Goal: Information Seeking & Learning: Learn about a topic

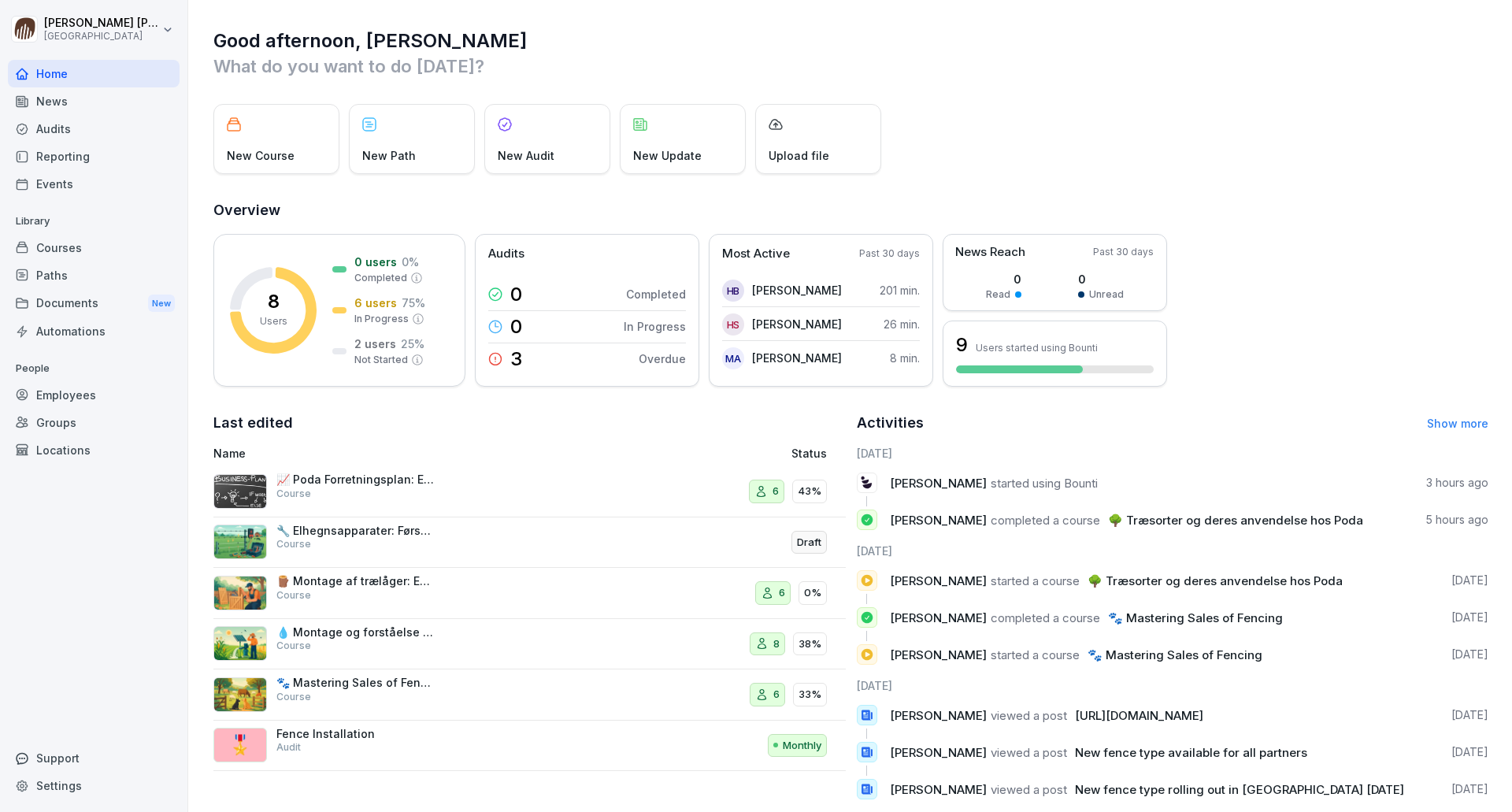
click at [59, 153] on div "Reporting" at bounding box center [94, 156] width 171 height 27
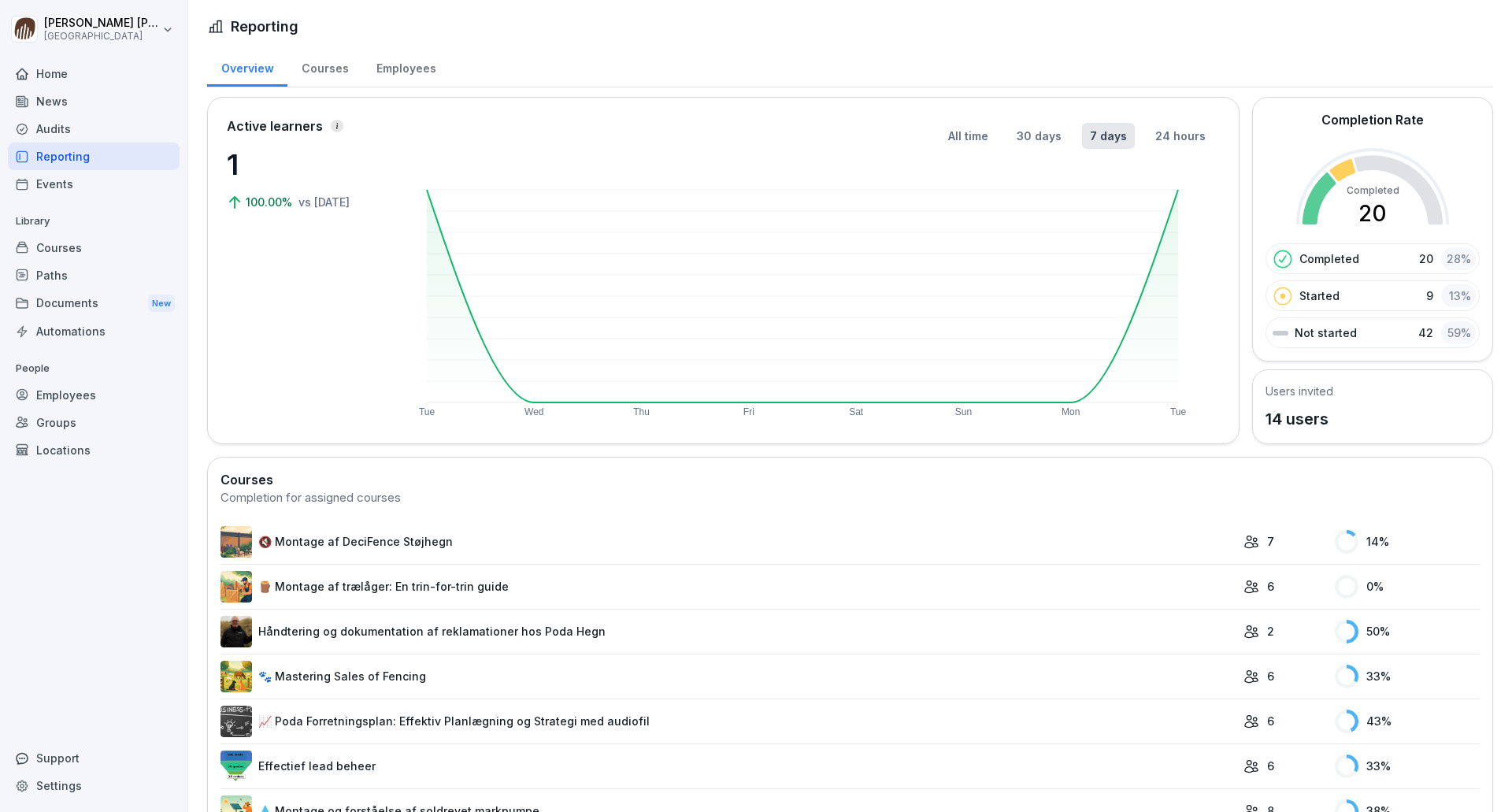
click at [70, 387] on div "Employees" at bounding box center [94, 395] width 171 height 27
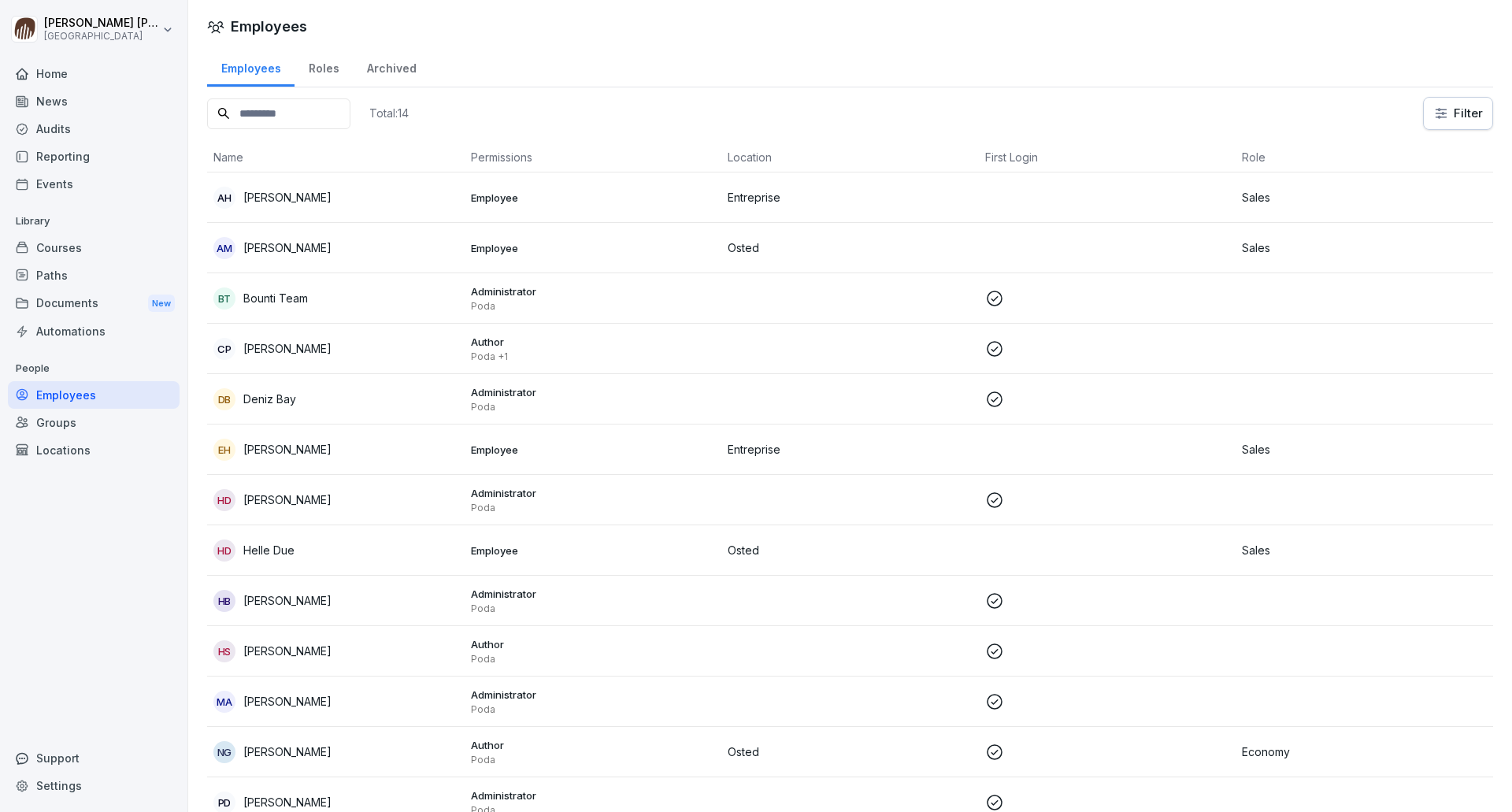
click at [61, 70] on div "Home" at bounding box center [94, 73] width 171 height 27
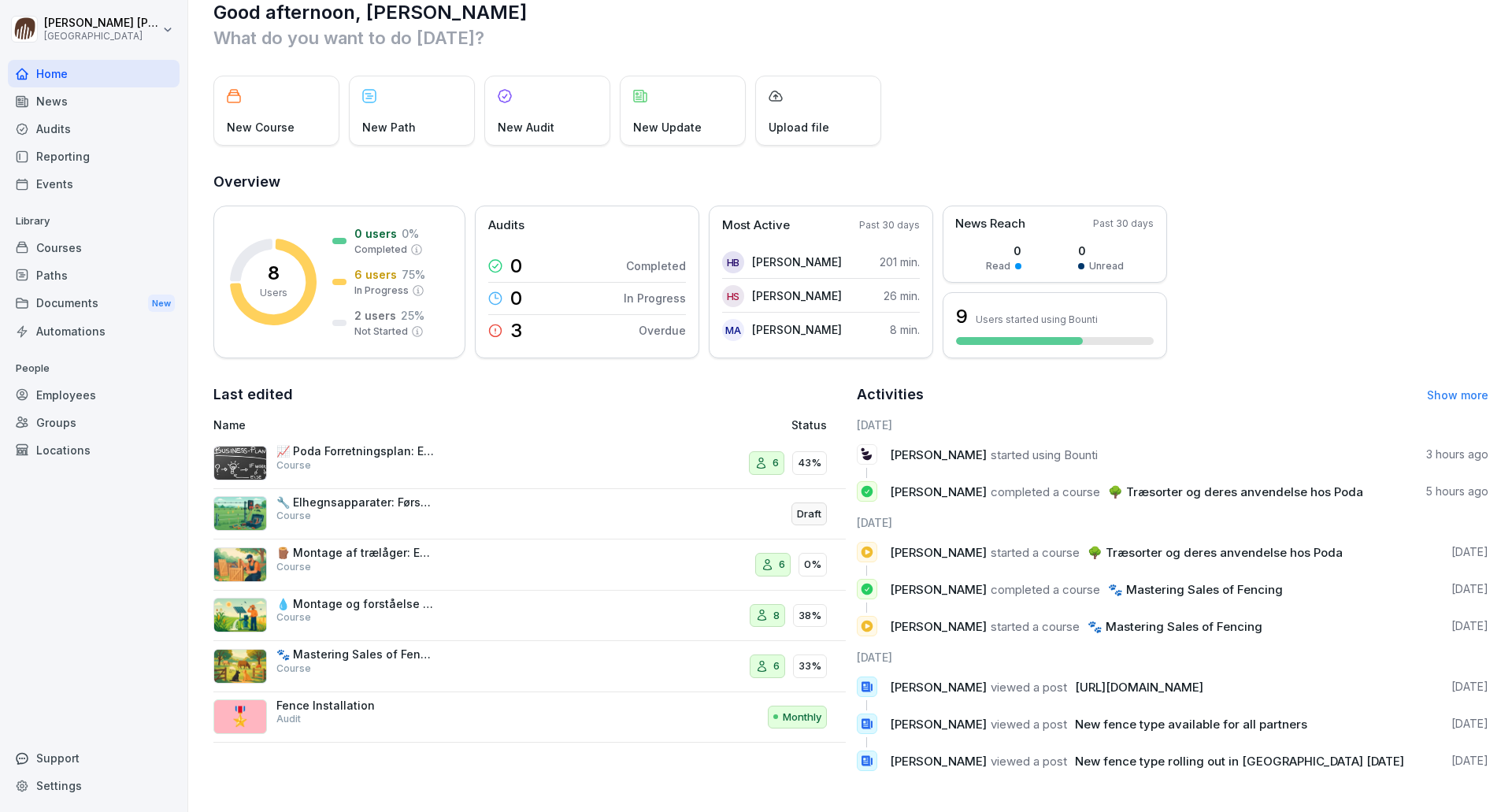
scroll to position [41, 0]
click at [661, 322] on p "Overdue" at bounding box center [662, 330] width 47 height 17
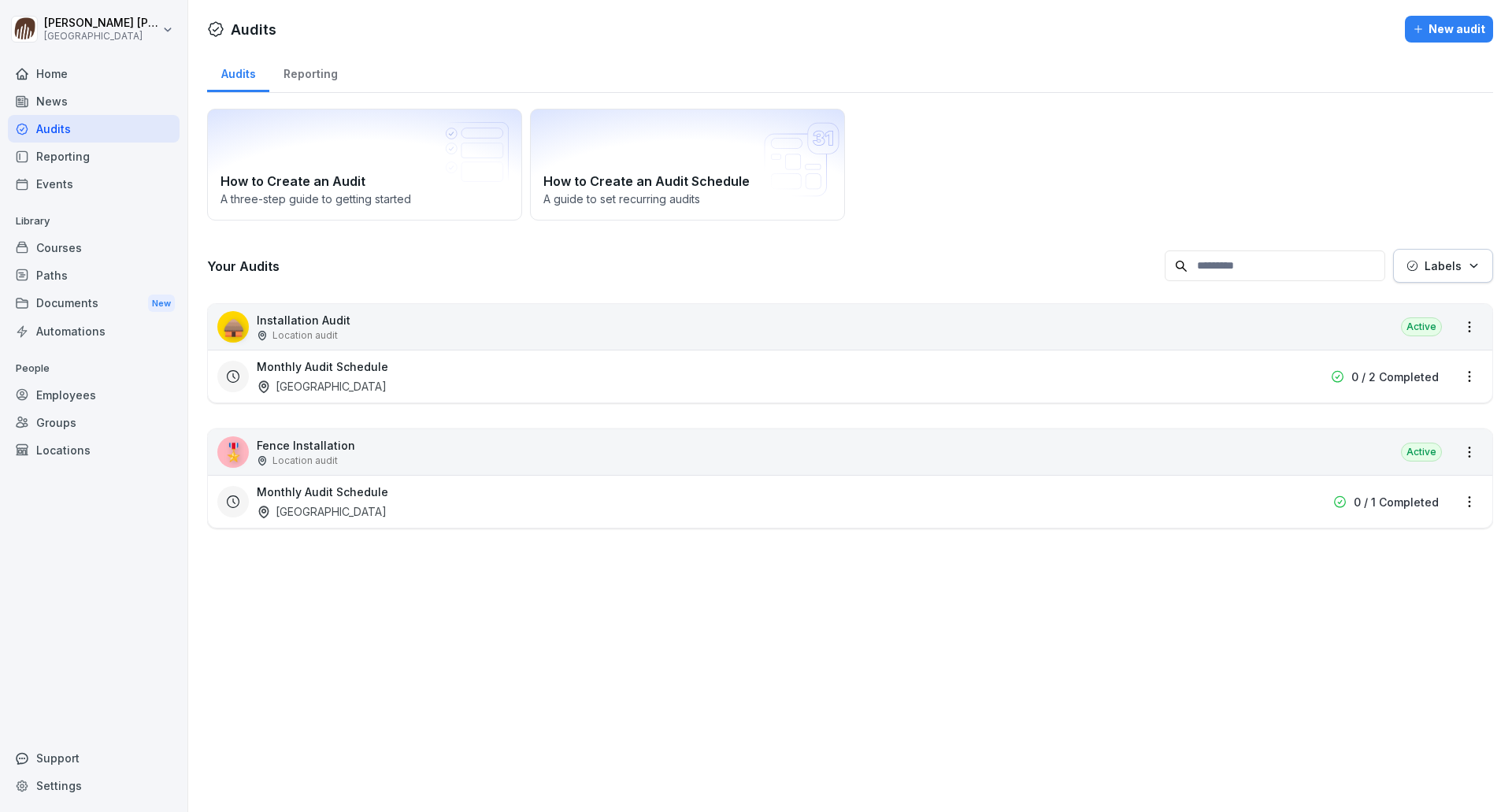
click at [439, 382] on div "Monthly Audit Schedule Berlin" at bounding box center [749, 377] width 985 height 36
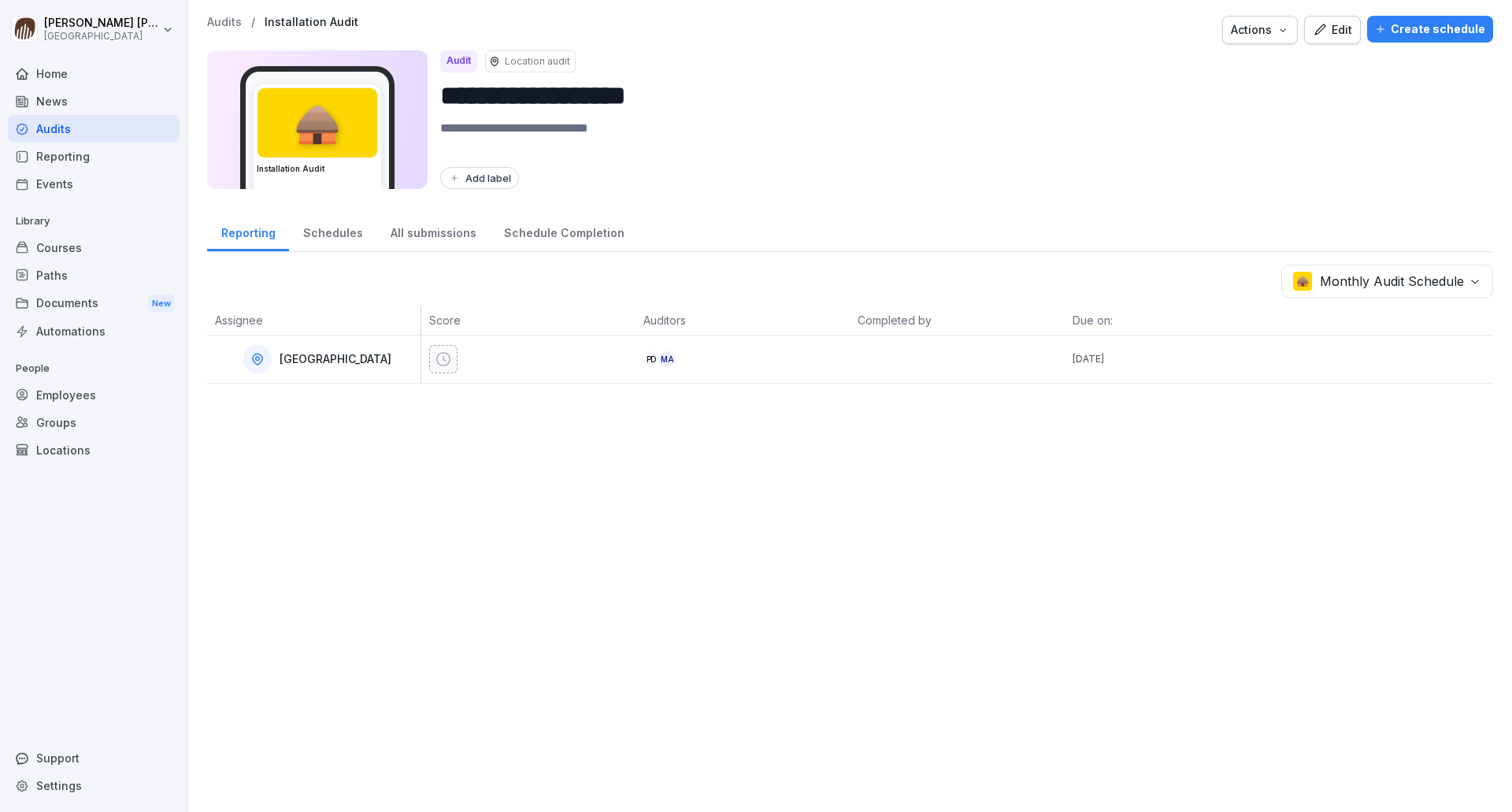
click at [84, 62] on div "Home" at bounding box center [94, 73] width 171 height 27
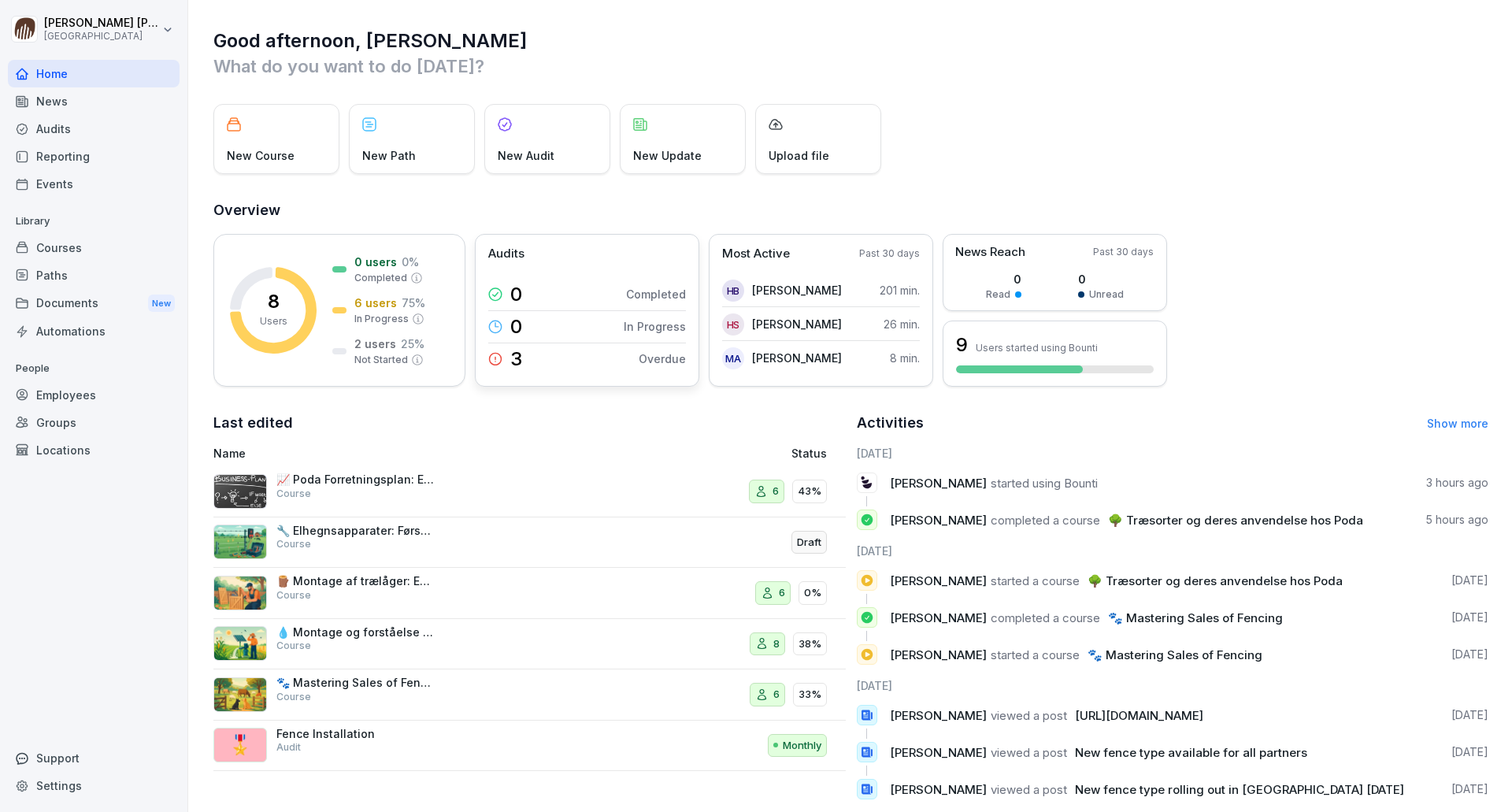
scroll to position [41, 0]
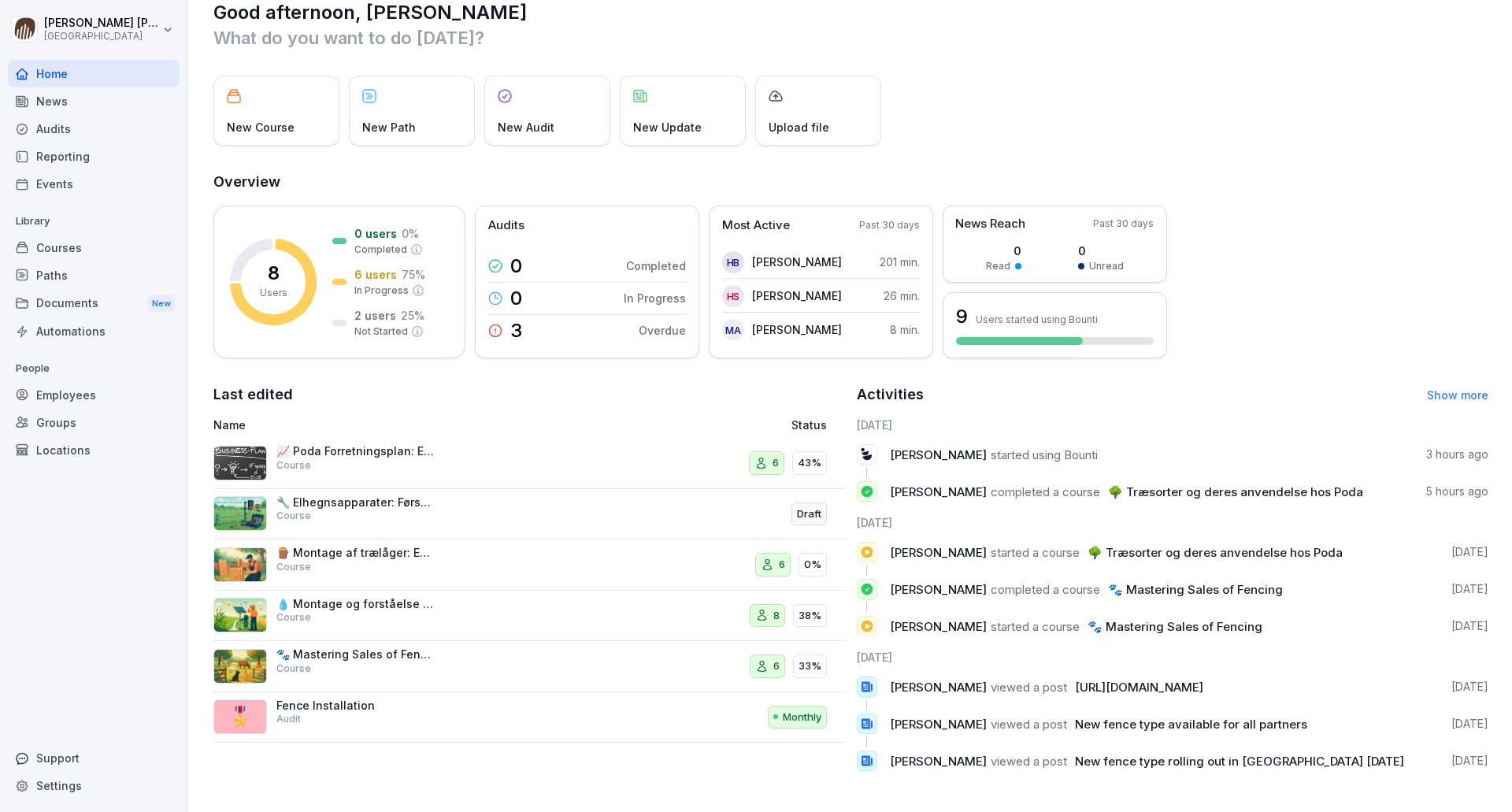
click at [45, 104] on div "News" at bounding box center [94, 101] width 171 height 27
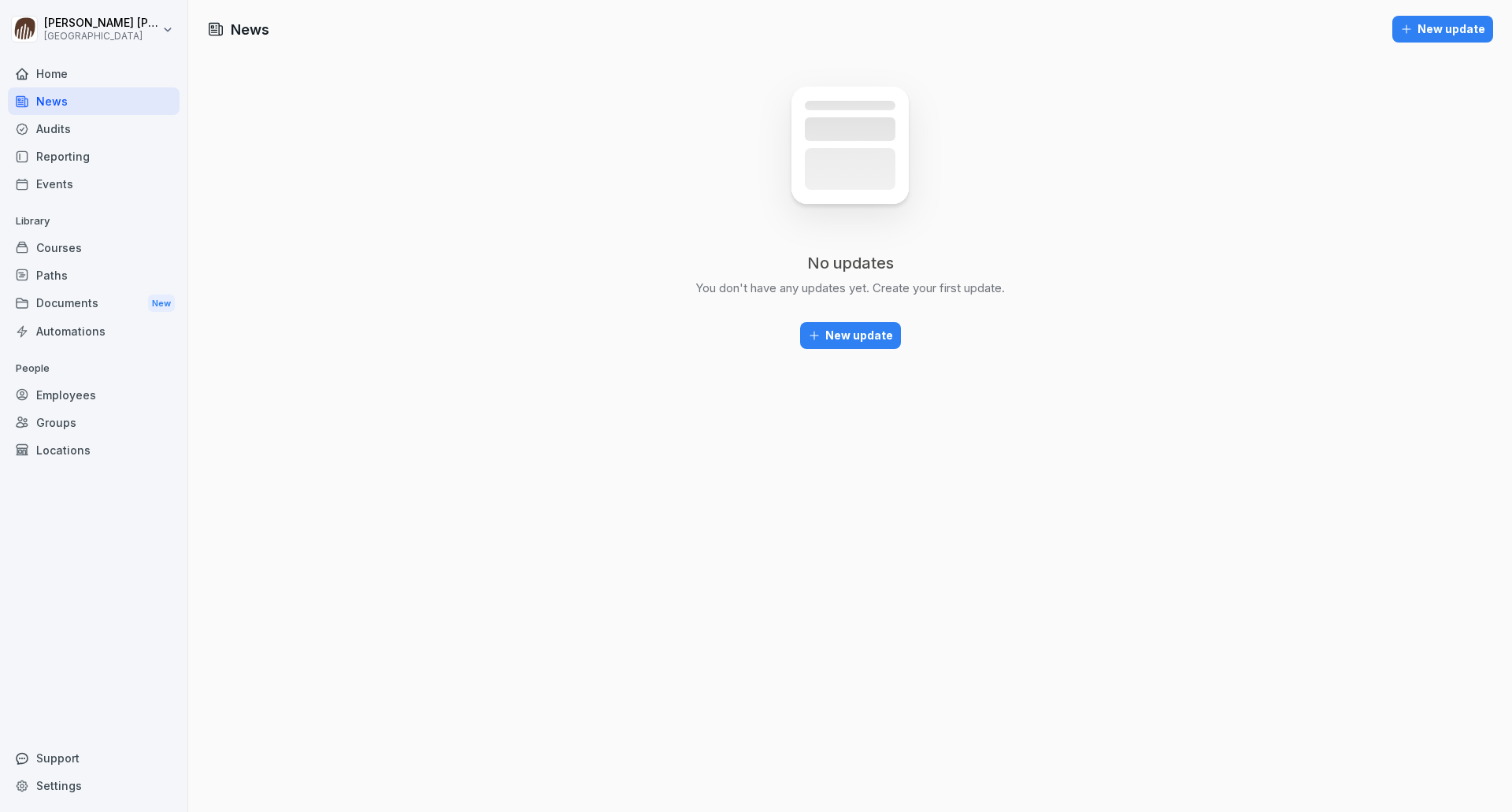
click at [81, 84] on div "Home" at bounding box center [94, 73] width 171 height 27
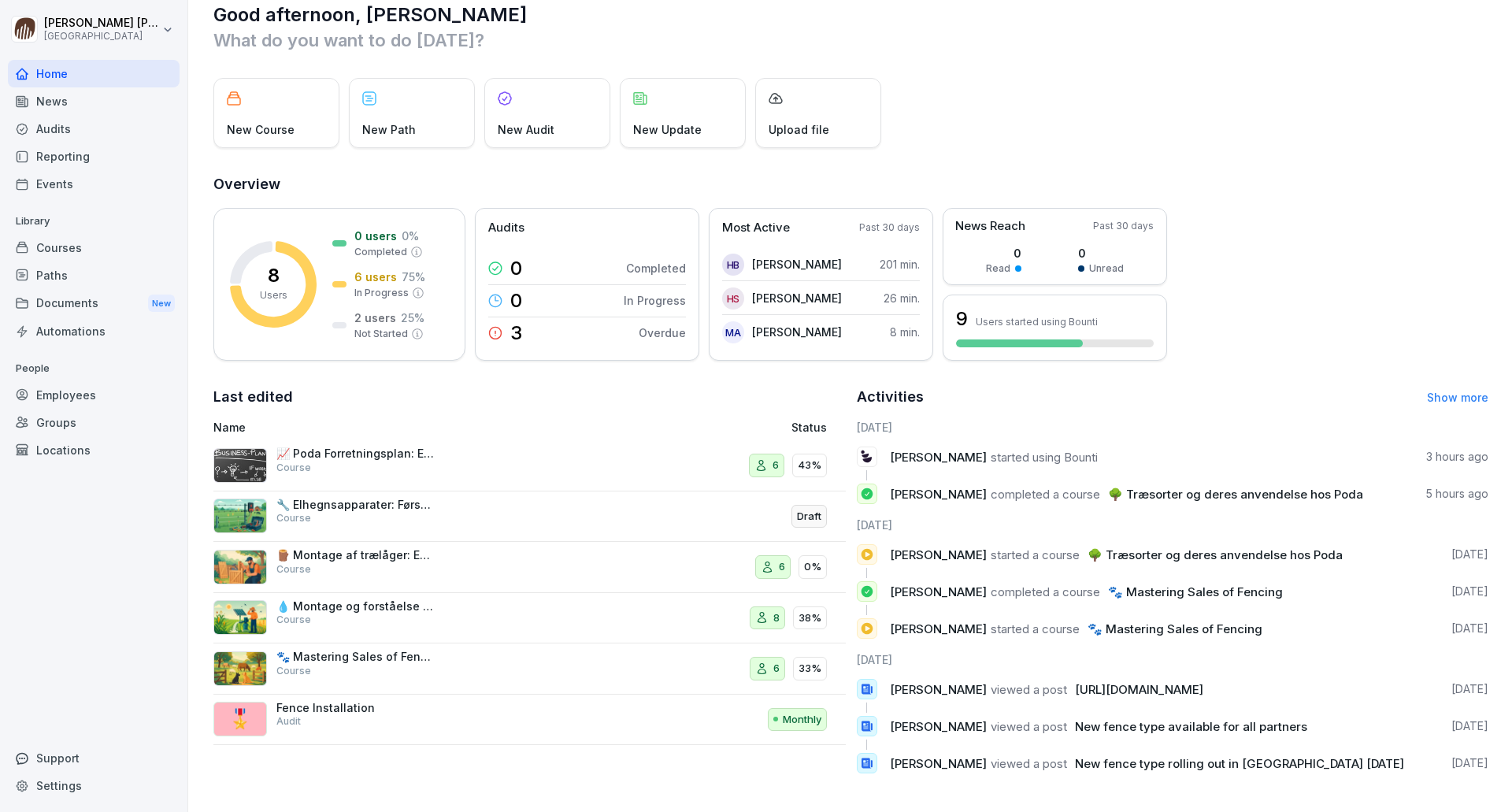
scroll to position [41, 0]
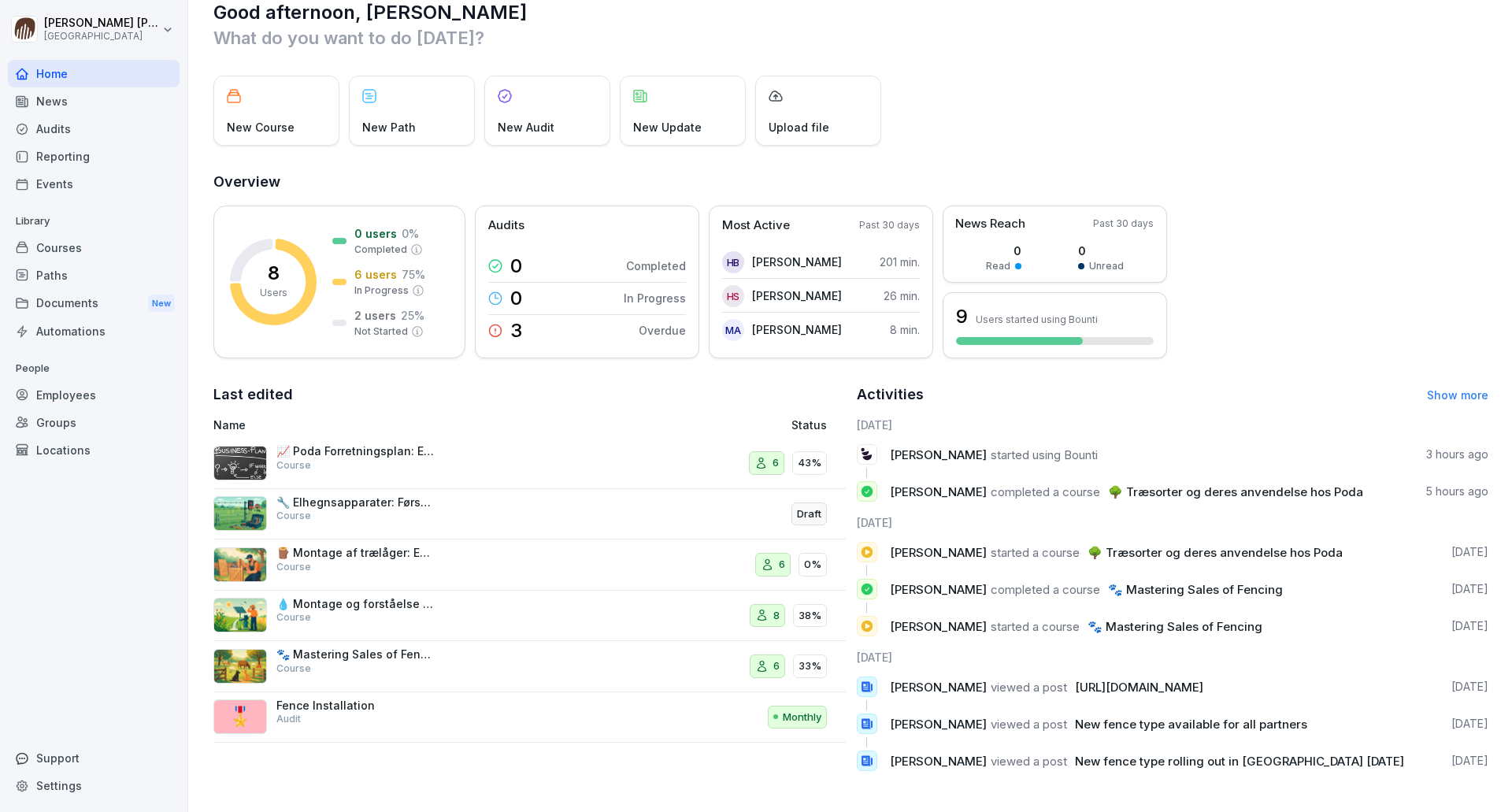
drag, startPoint x: 381, startPoint y: 438, endPoint x: 382, endPoint y: 397, distance: 41.0
click at [382, 397] on div "Last edited Name Status 📈 Poda Forretningsplan: Effektiv Planlægning og Strateg…" at bounding box center [530, 583] width 632 height 400
click at [73, 250] on div "Courses" at bounding box center [94, 247] width 171 height 27
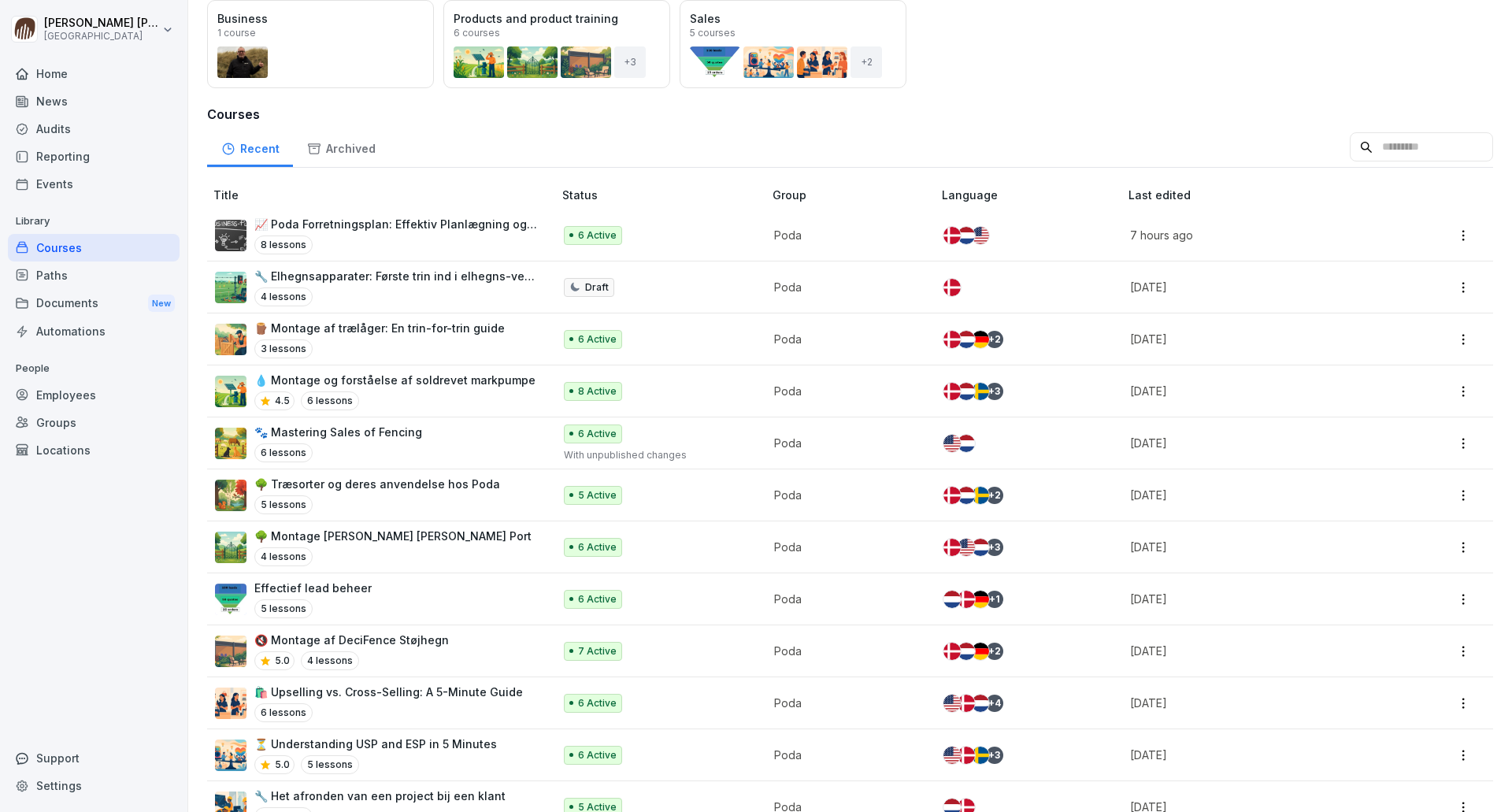
scroll to position [157, 0]
click at [449, 476] on p "🌳 Træsorter og deres anvendelse hos Poda" at bounding box center [377, 483] width 246 height 17
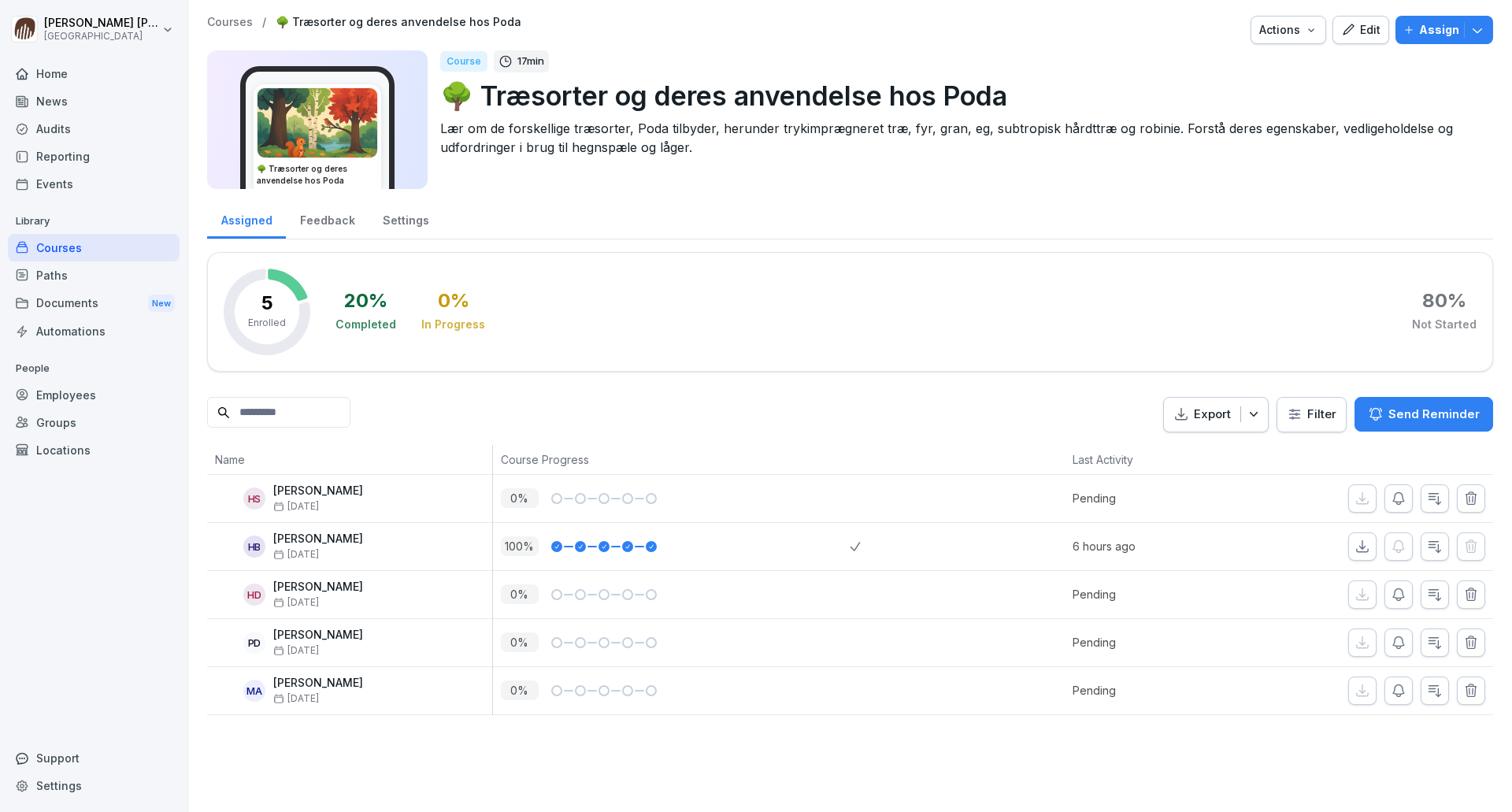
click at [1457, 29] on div "Assign" at bounding box center [1444, 30] width 82 height 17
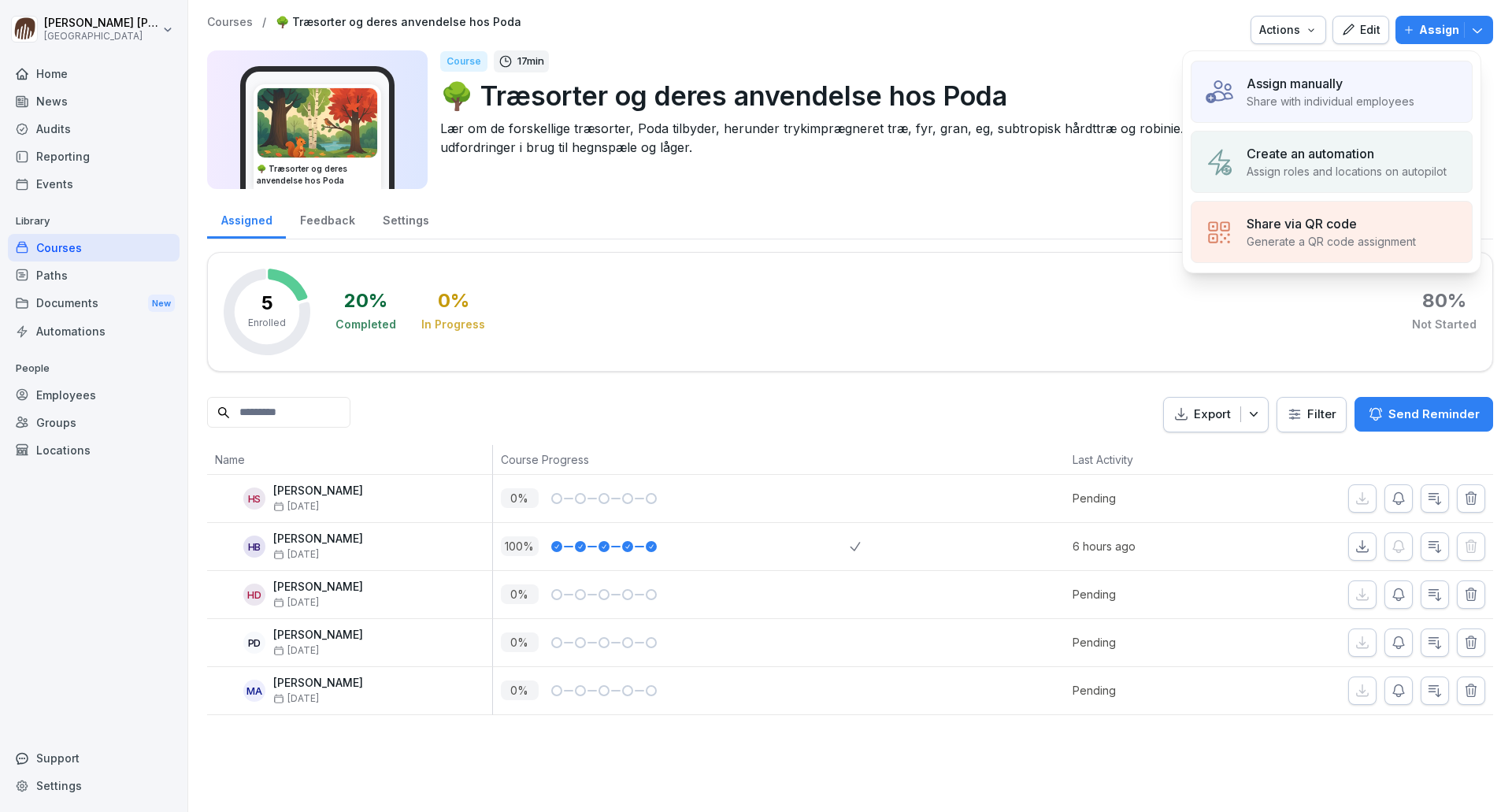
click at [953, 201] on div "Assigned Feedback Settings" at bounding box center [850, 219] width 1286 height 41
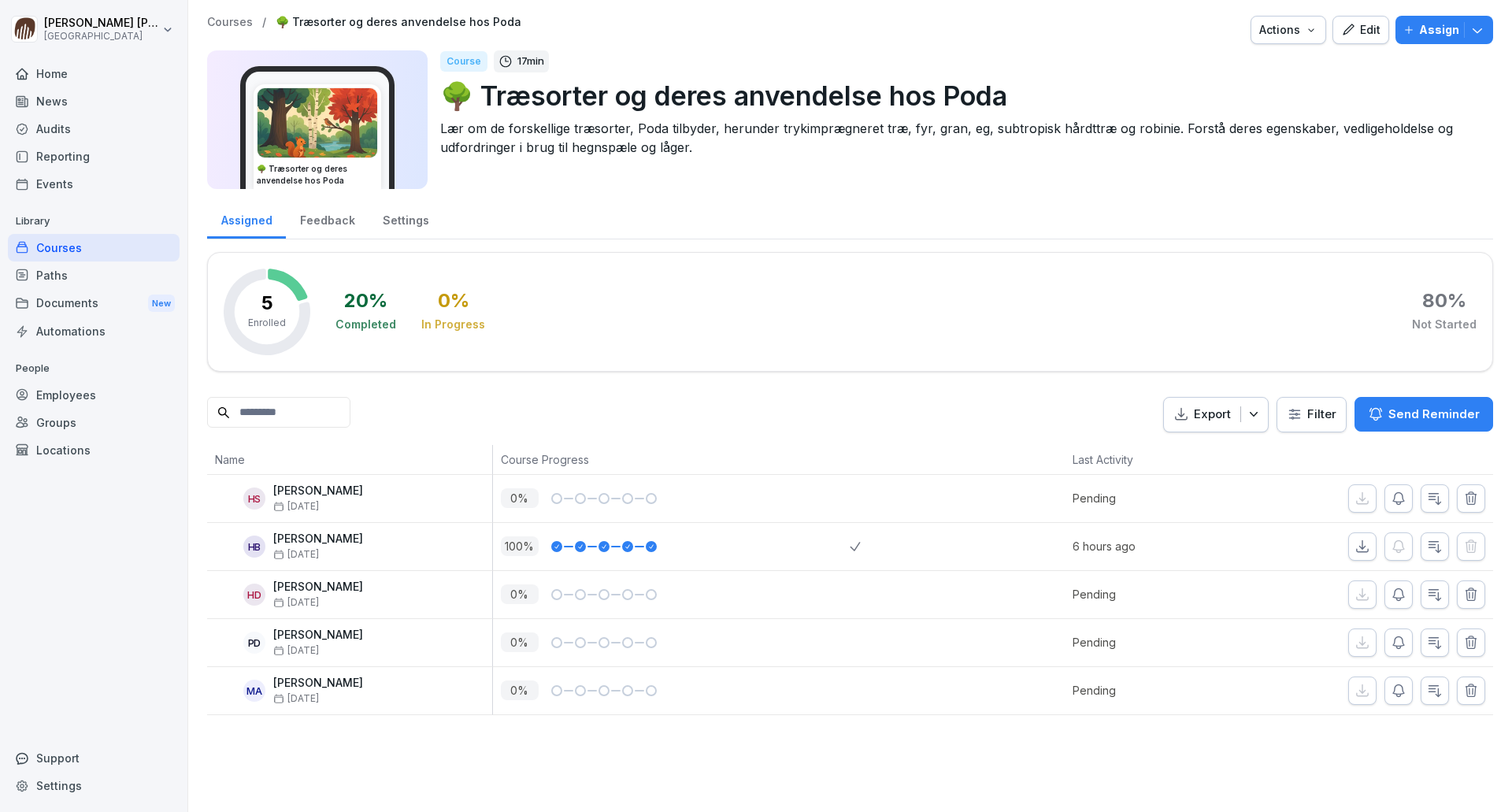
click at [224, 17] on p "Courses" at bounding box center [229, 22] width 46 height 13
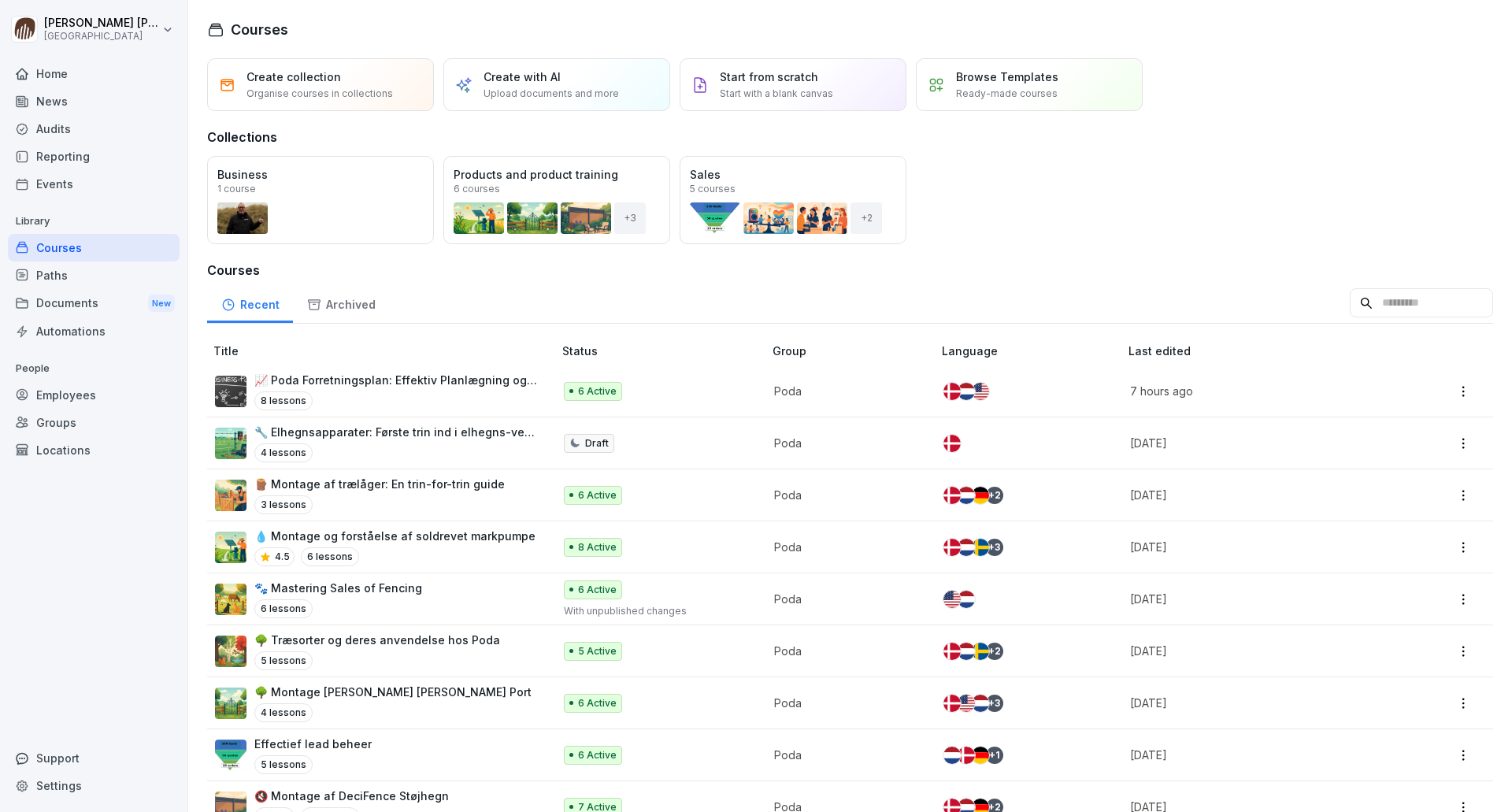
click at [97, 73] on div "Home" at bounding box center [94, 73] width 171 height 27
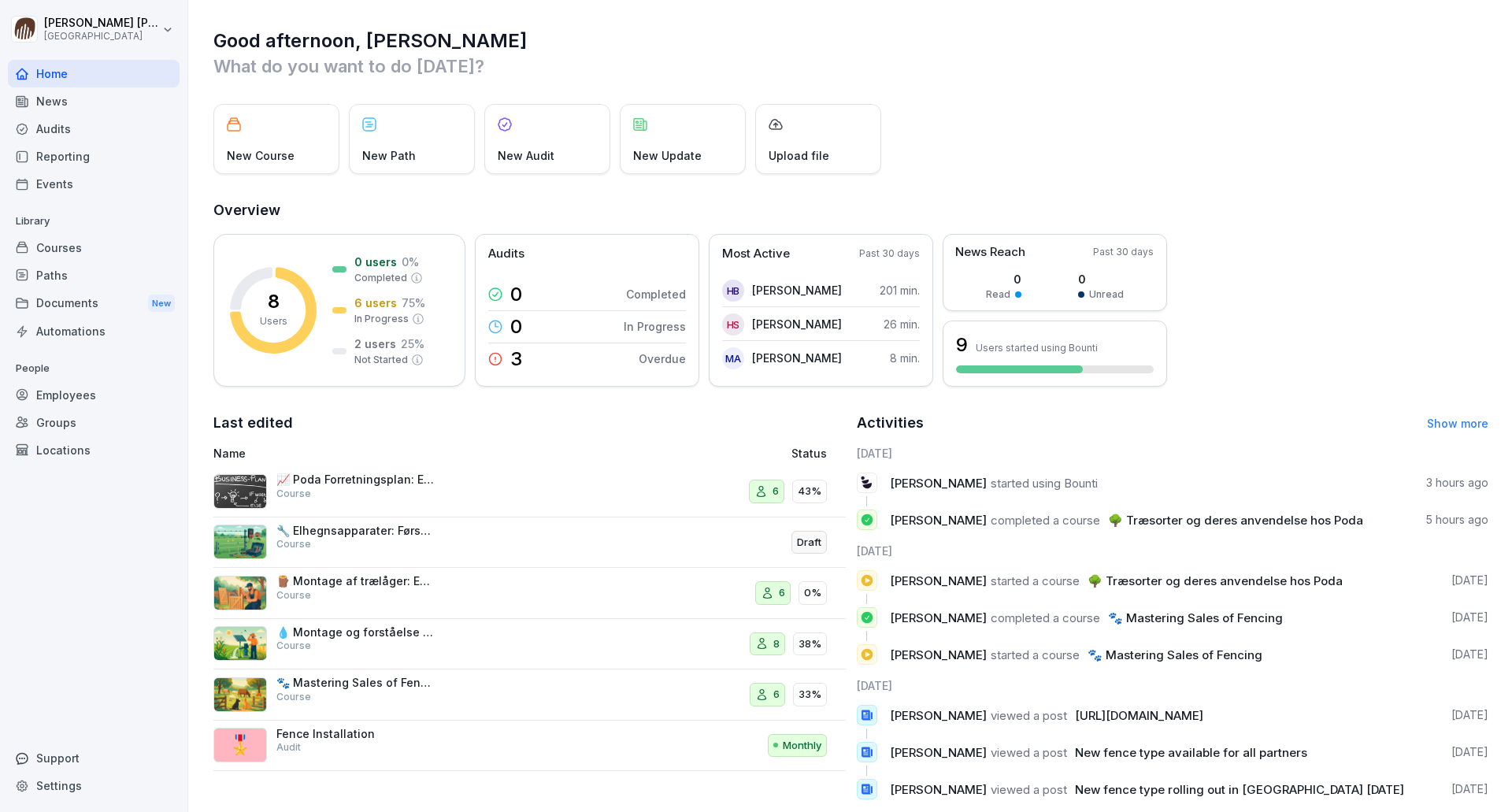
click at [84, 181] on div "Events" at bounding box center [94, 184] width 171 height 27
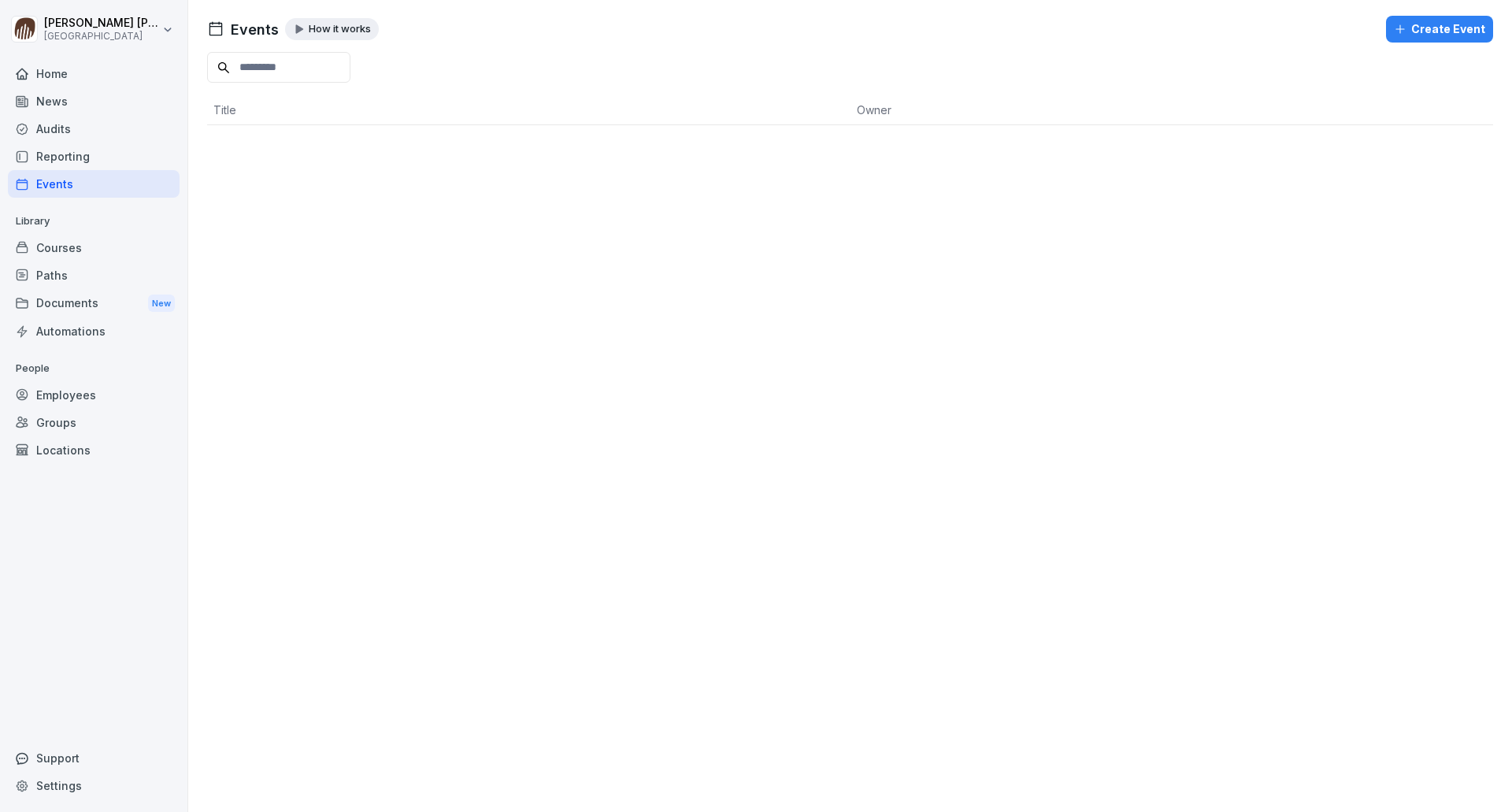
click at [83, 84] on div "Home" at bounding box center [94, 73] width 171 height 27
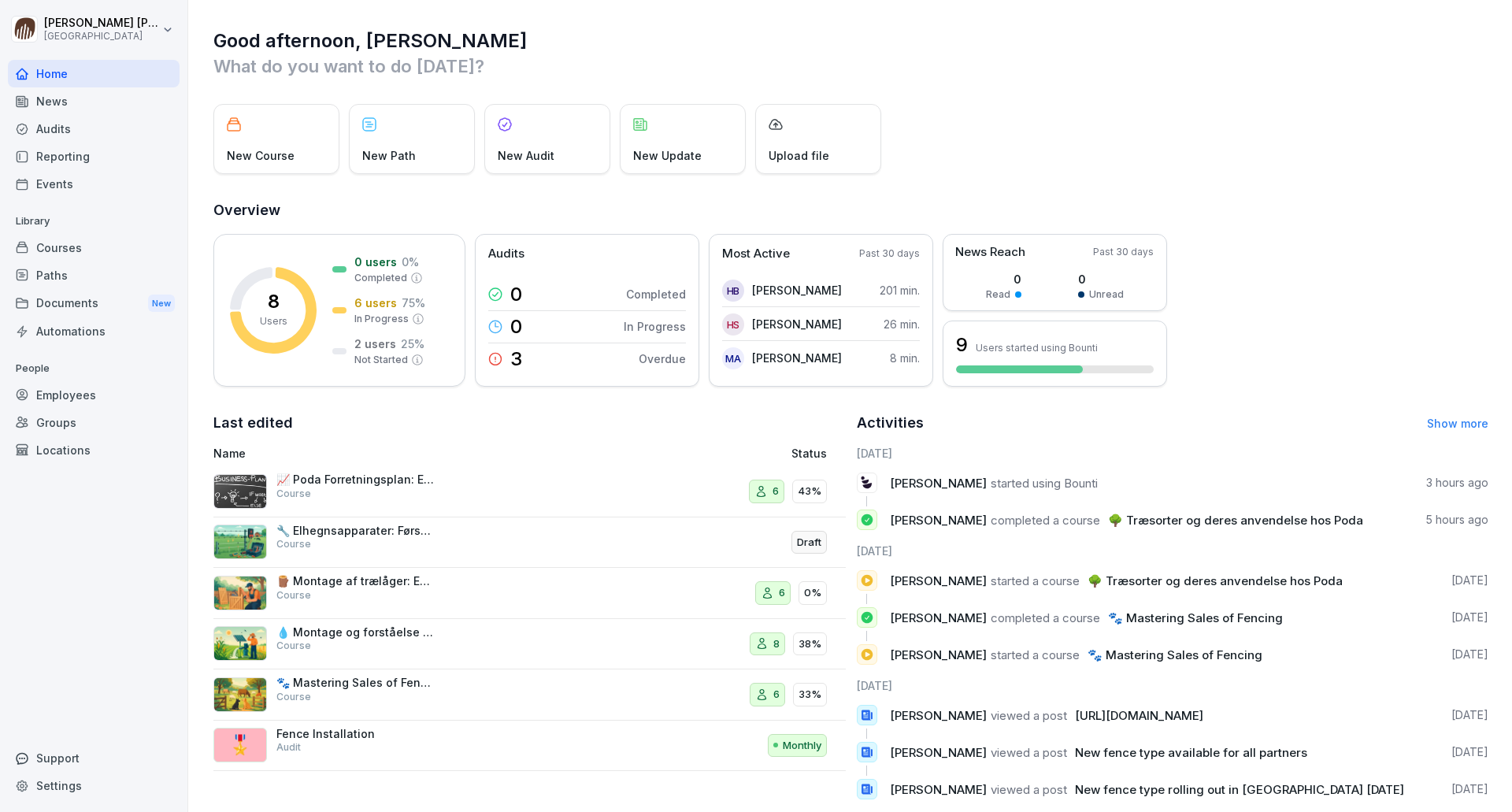
drag, startPoint x: 361, startPoint y: 476, endPoint x: 112, endPoint y: 569, distance: 265.8
click at [112, 567] on div "Home News Audits Reporting Events Library Courses Paths Documents New Automatio…" at bounding box center [94, 427] width 171 height 754
click at [64, 448] on div "Locations" at bounding box center [94, 449] width 171 height 27
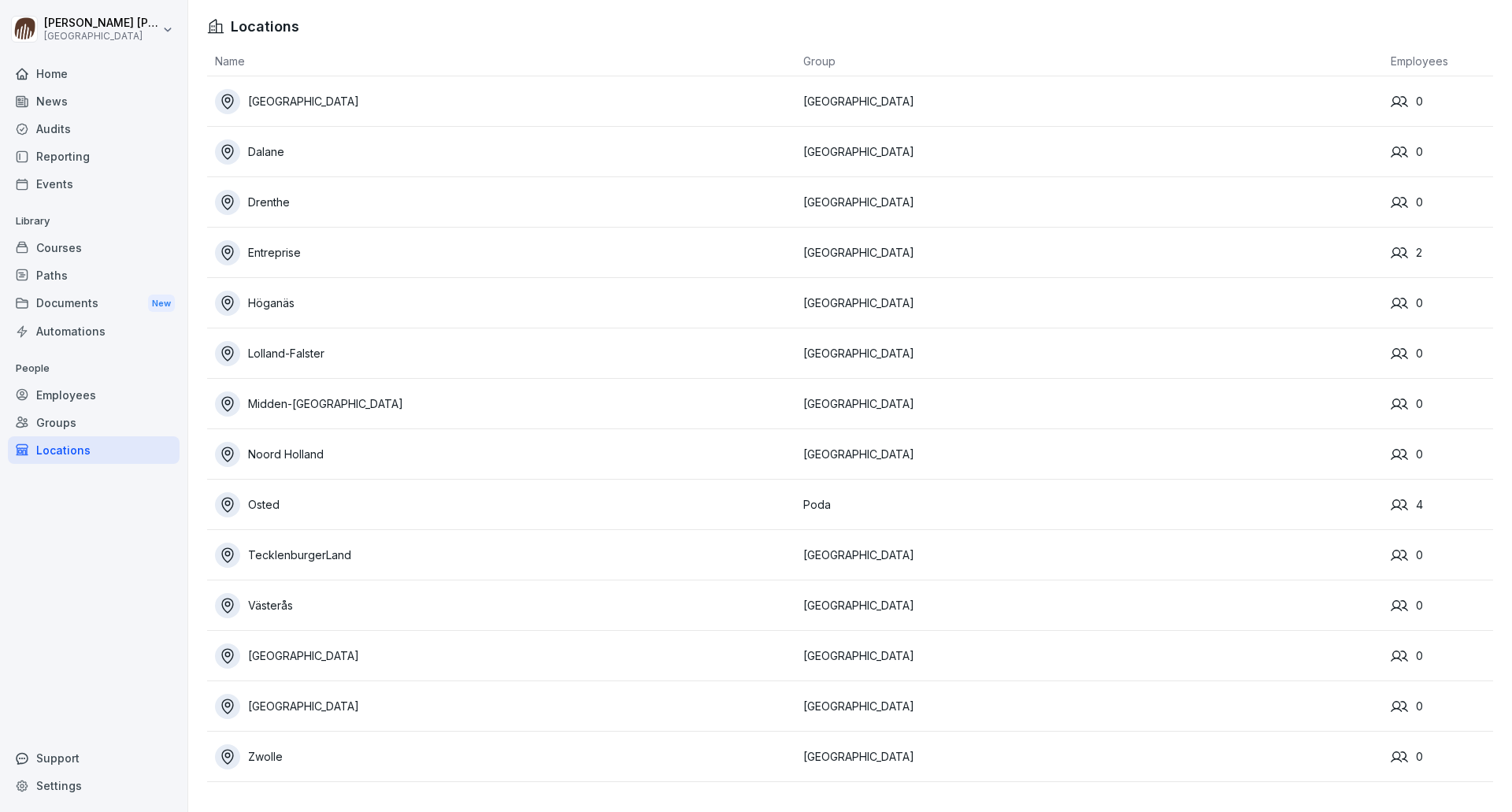
click at [91, 419] on div "Groups" at bounding box center [94, 422] width 171 height 27
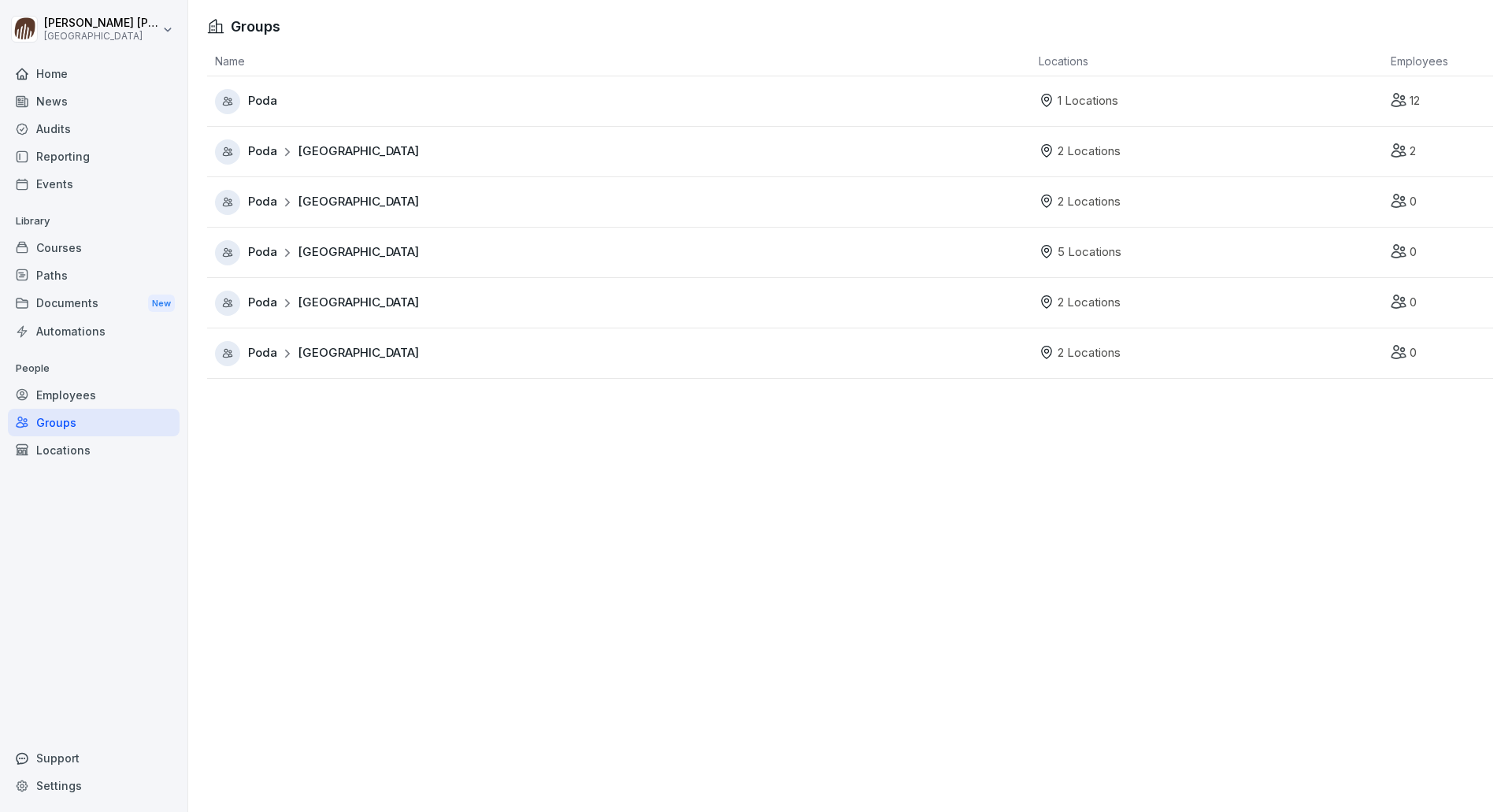
click at [94, 393] on div "Employees" at bounding box center [94, 395] width 171 height 27
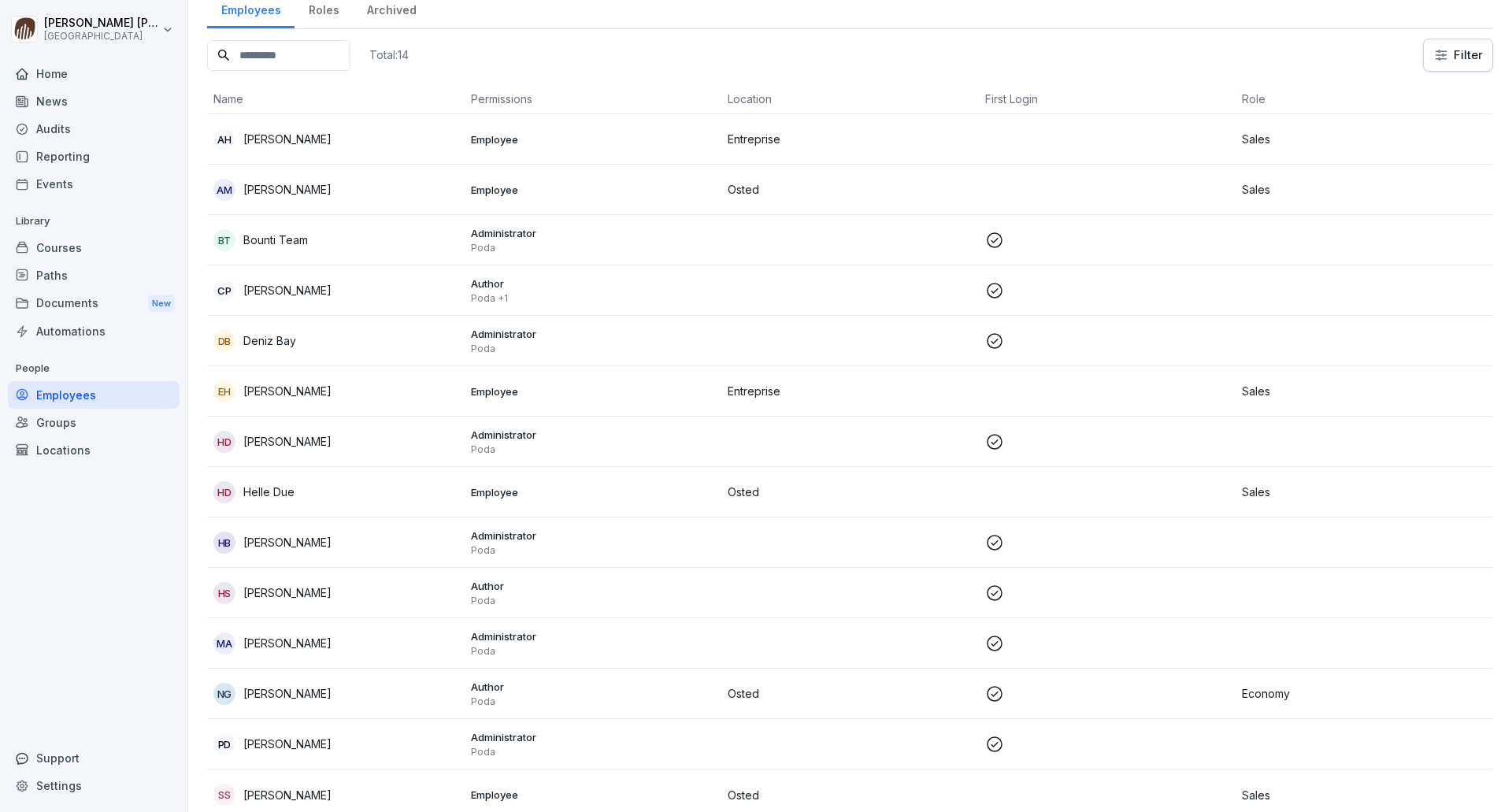
scroll to position [90, 0]
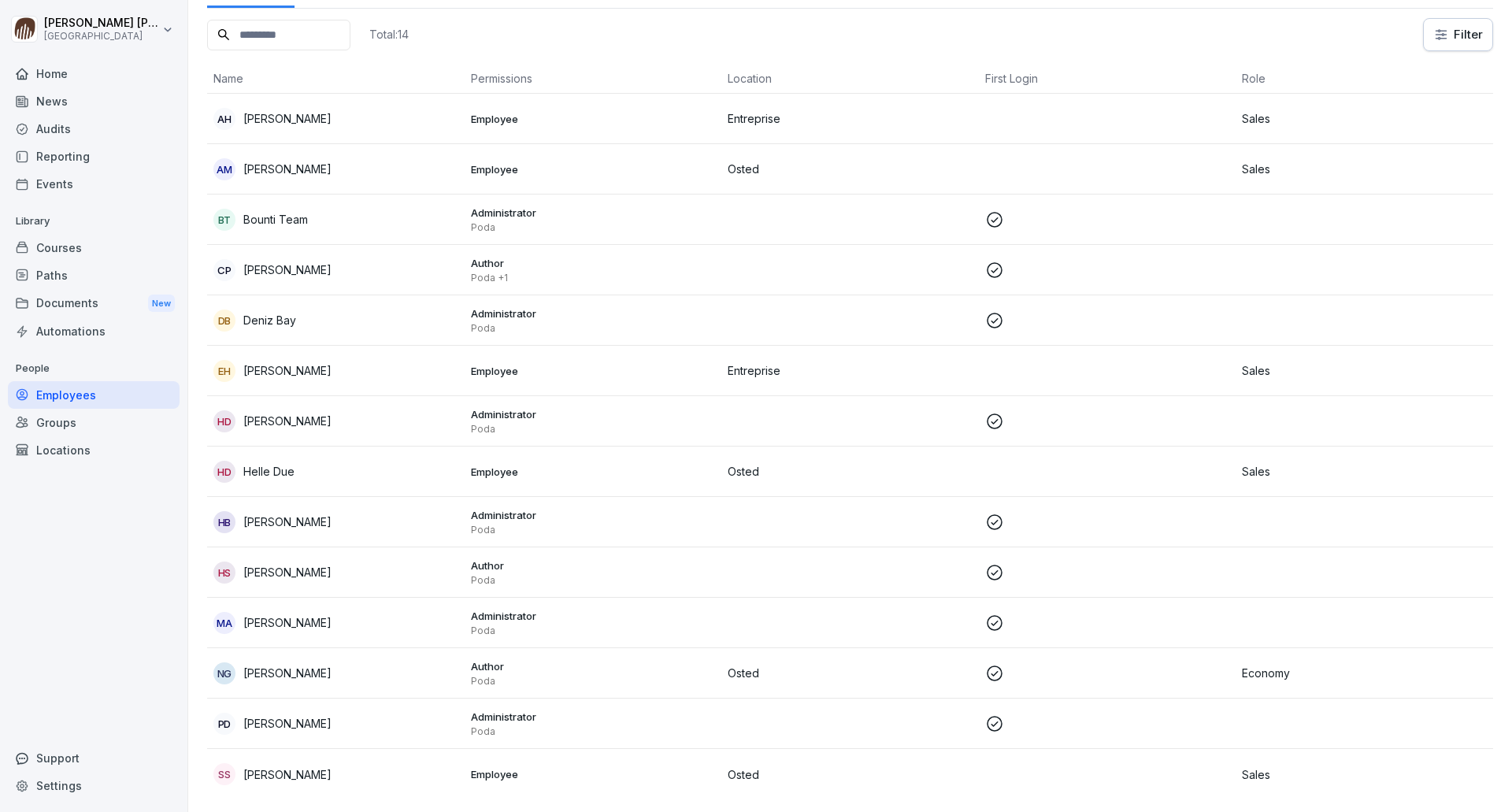
click at [105, 446] on div "Locations" at bounding box center [94, 449] width 171 height 27
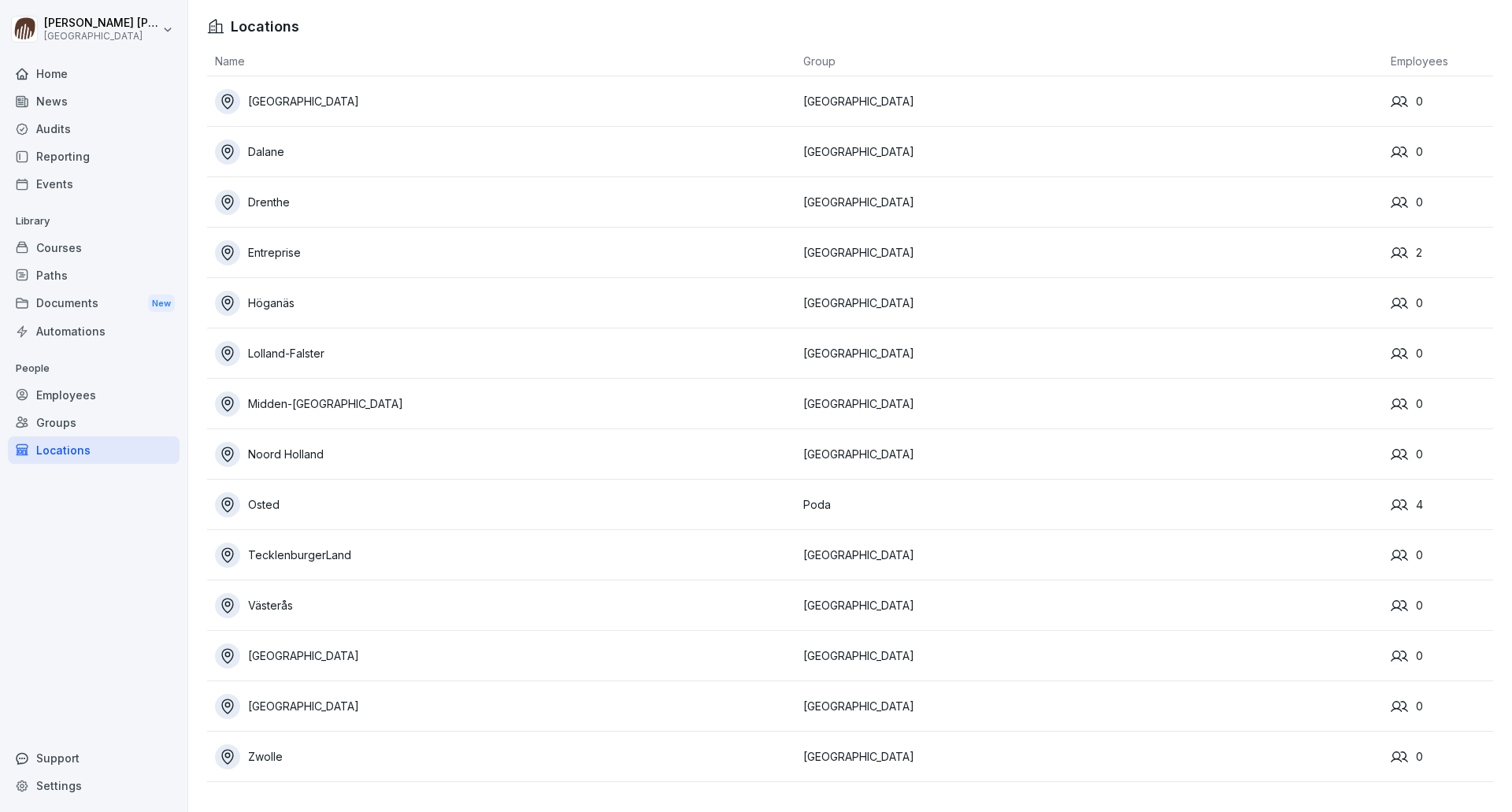
click at [46, 415] on div "Groups" at bounding box center [94, 422] width 171 height 27
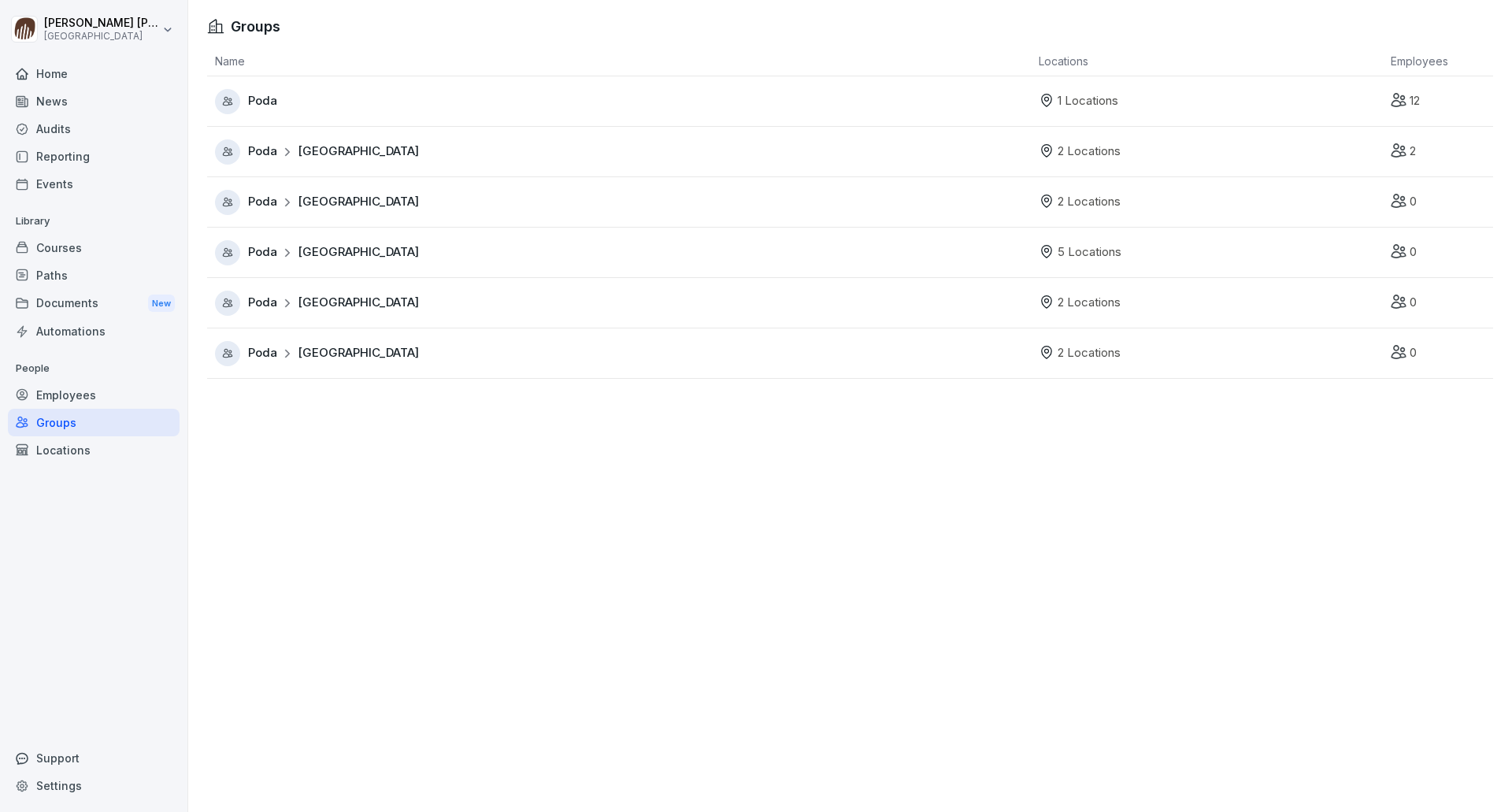
click at [74, 395] on div "Employees" at bounding box center [94, 395] width 171 height 27
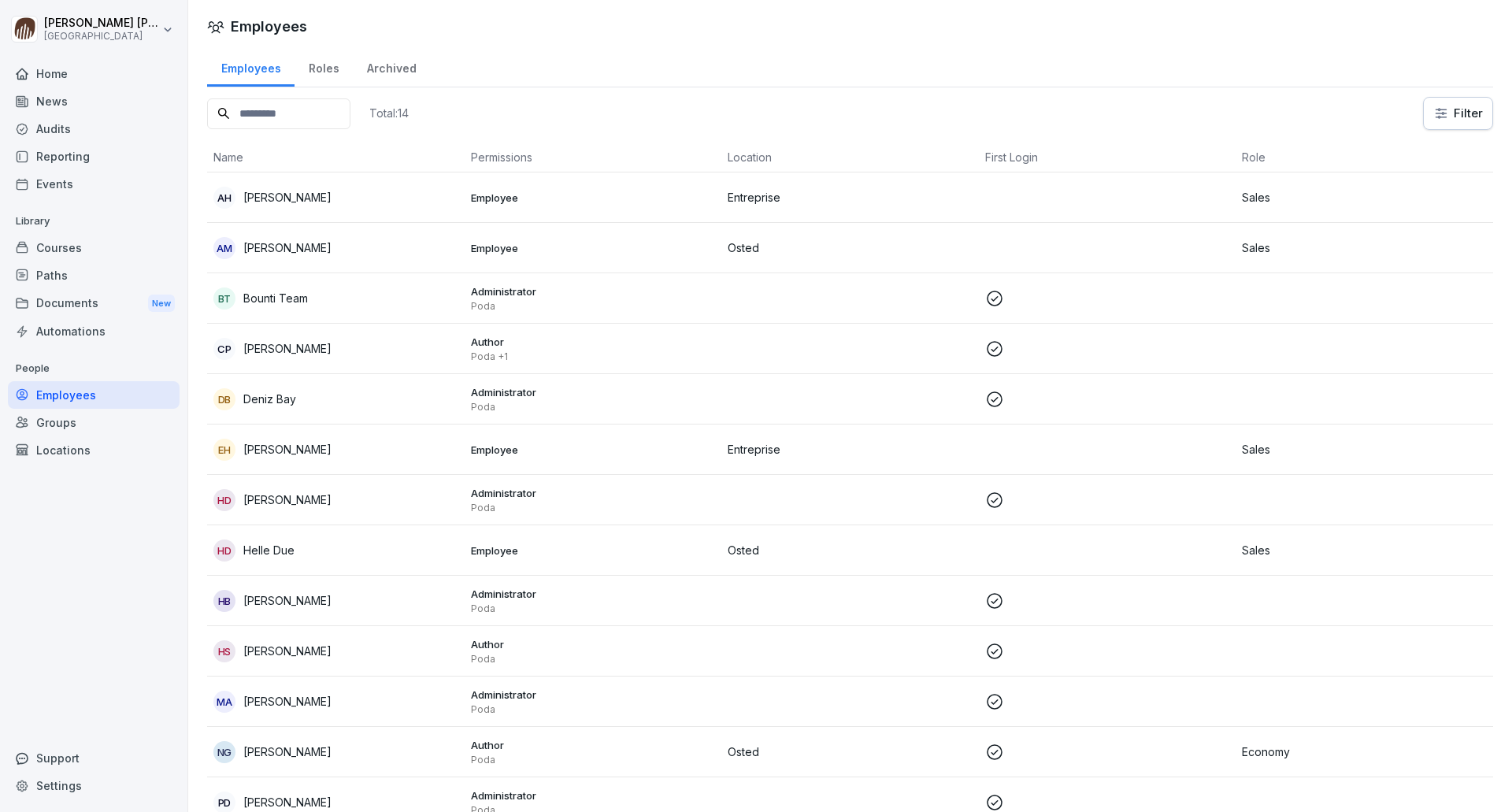
click at [551, 259] on td "Employee" at bounding box center [593, 247] width 257 height 50
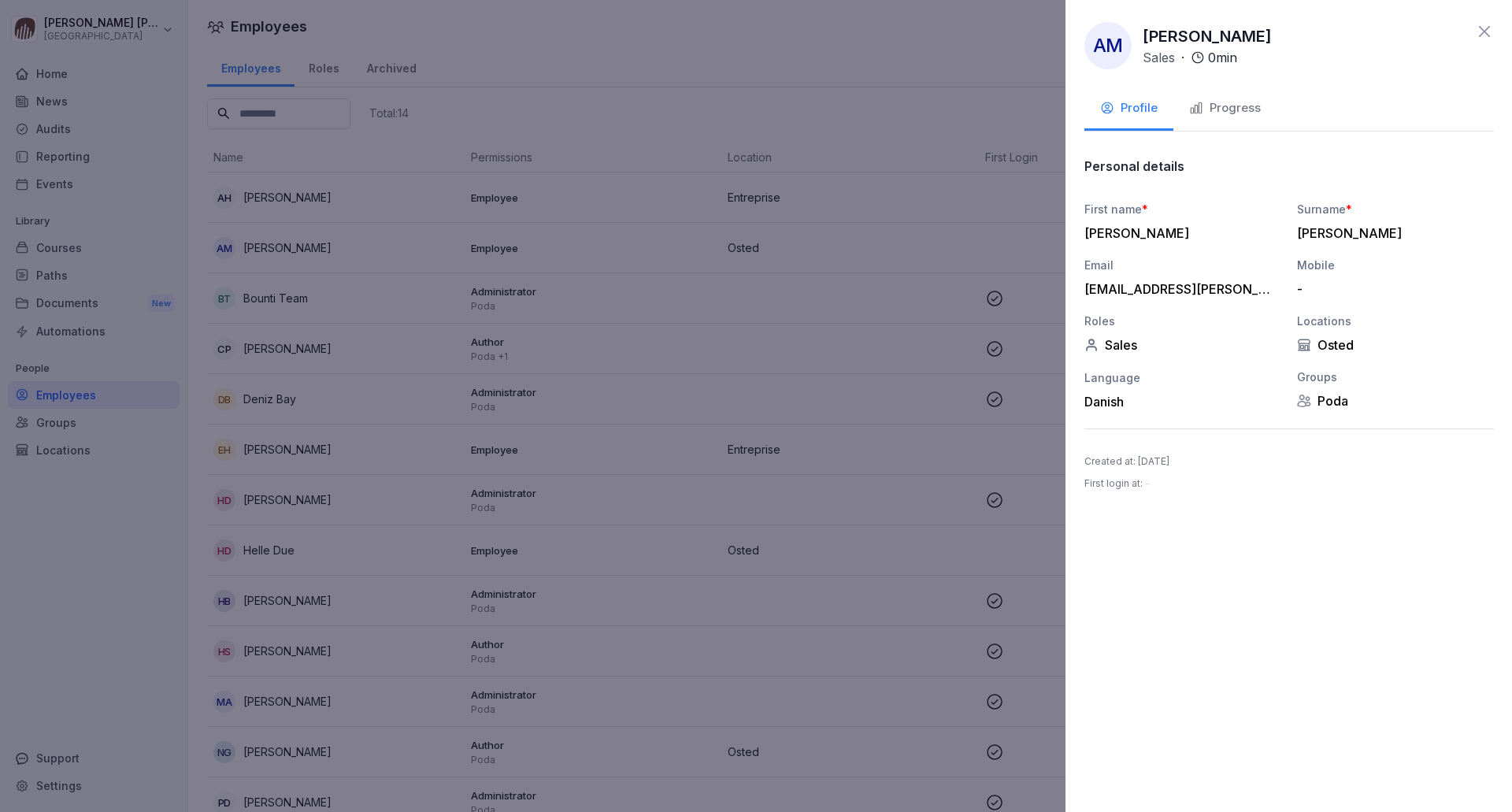
click at [70, 592] on div at bounding box center [756, 406] width 1512 height 812
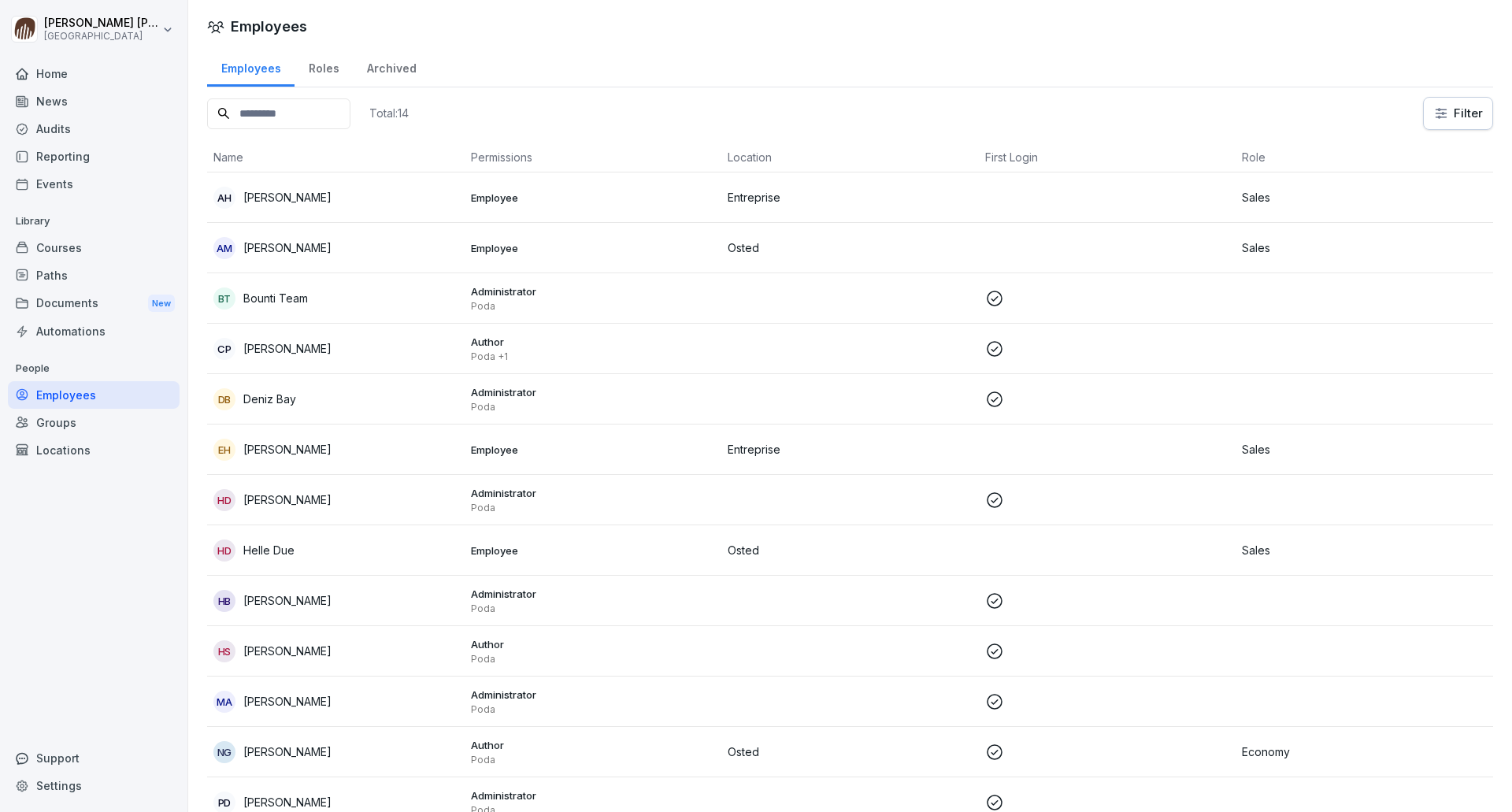
click at [498, 352] on p "Poda +1" at bounding box center [593, 356] width 245 height 12
click at [65, 77] on div "Home" at bounding box center [94, 73] width 171 height 27
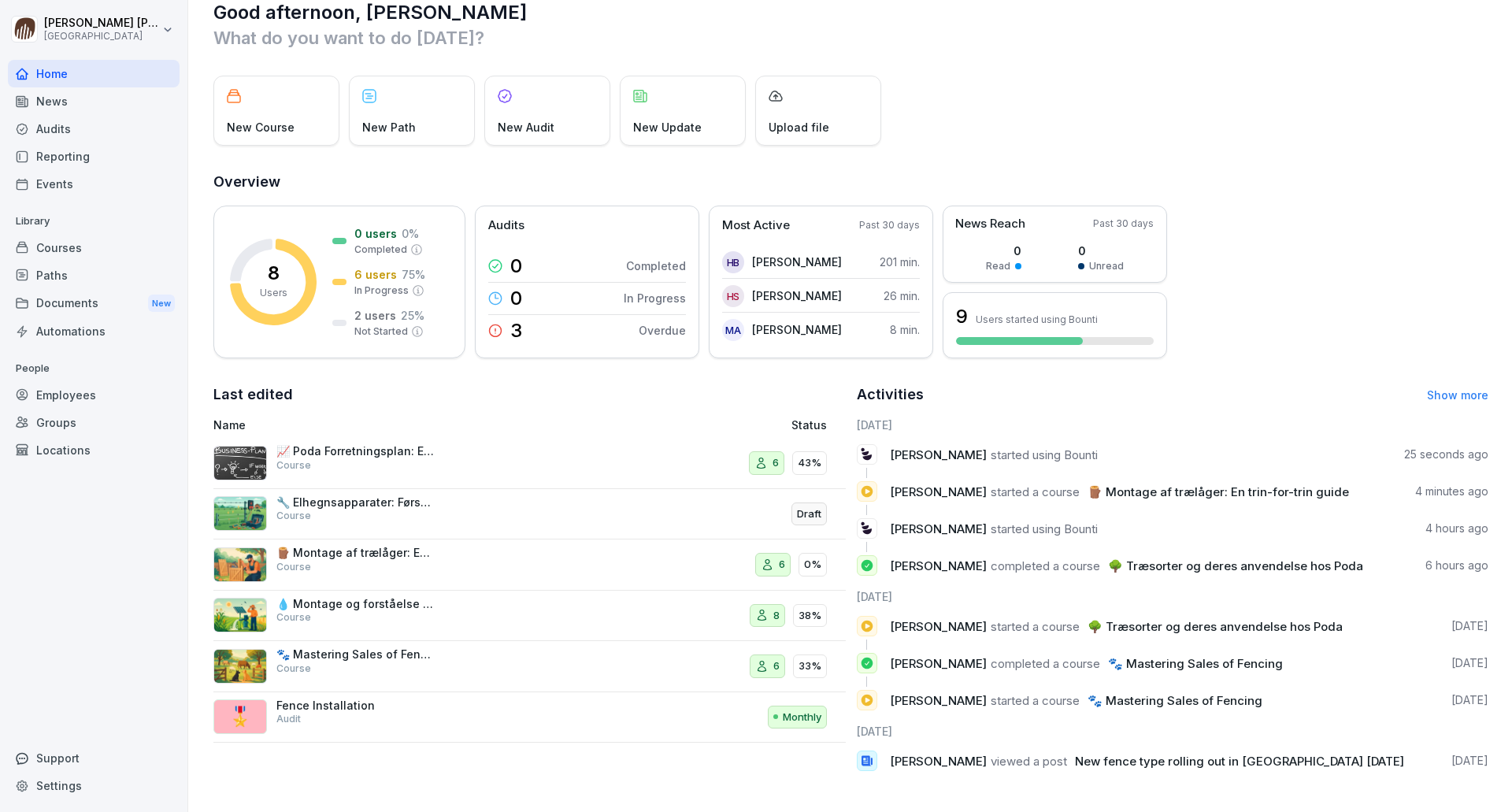
scroll to position [41, 0]
click at [404, 545] on p "🪵 Montage af trælåger: En trin-for-trin guide" at bounding box center [355, 552] width 157 height 14
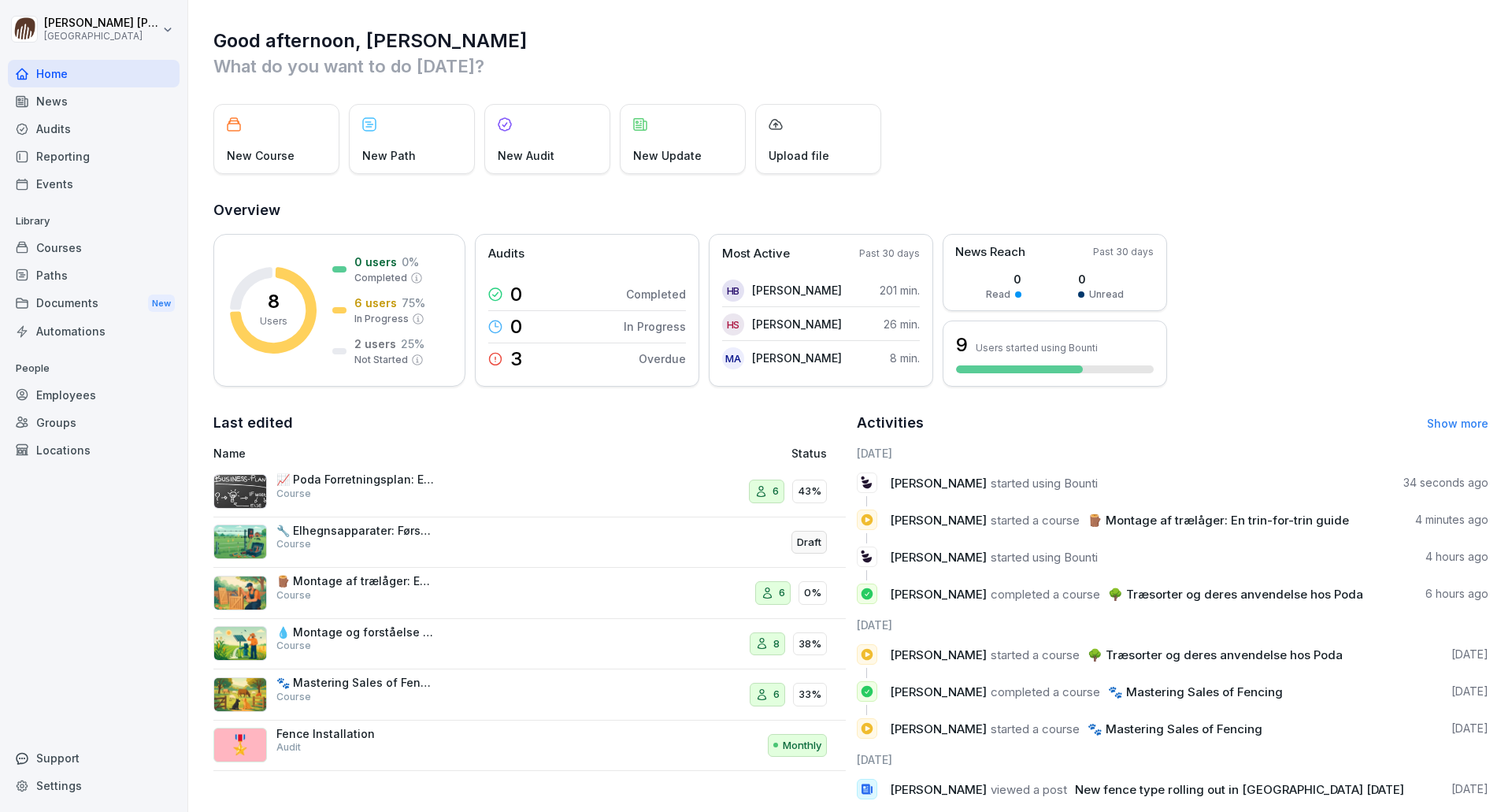
click at [474, 526] on div "🔧 Elhegnsapparater: Første trin ind i elhegns-verdenen Course" at bounding box center [411, 543] width 396 height 38
click at [370, 693] on div "🐾 Mastering Sales of Fencing Course" at bounding box center [355, 689] width 157 height 28
click at [63, 251] on div "Courses" at bounding box center [94, 247] width 171 height 27
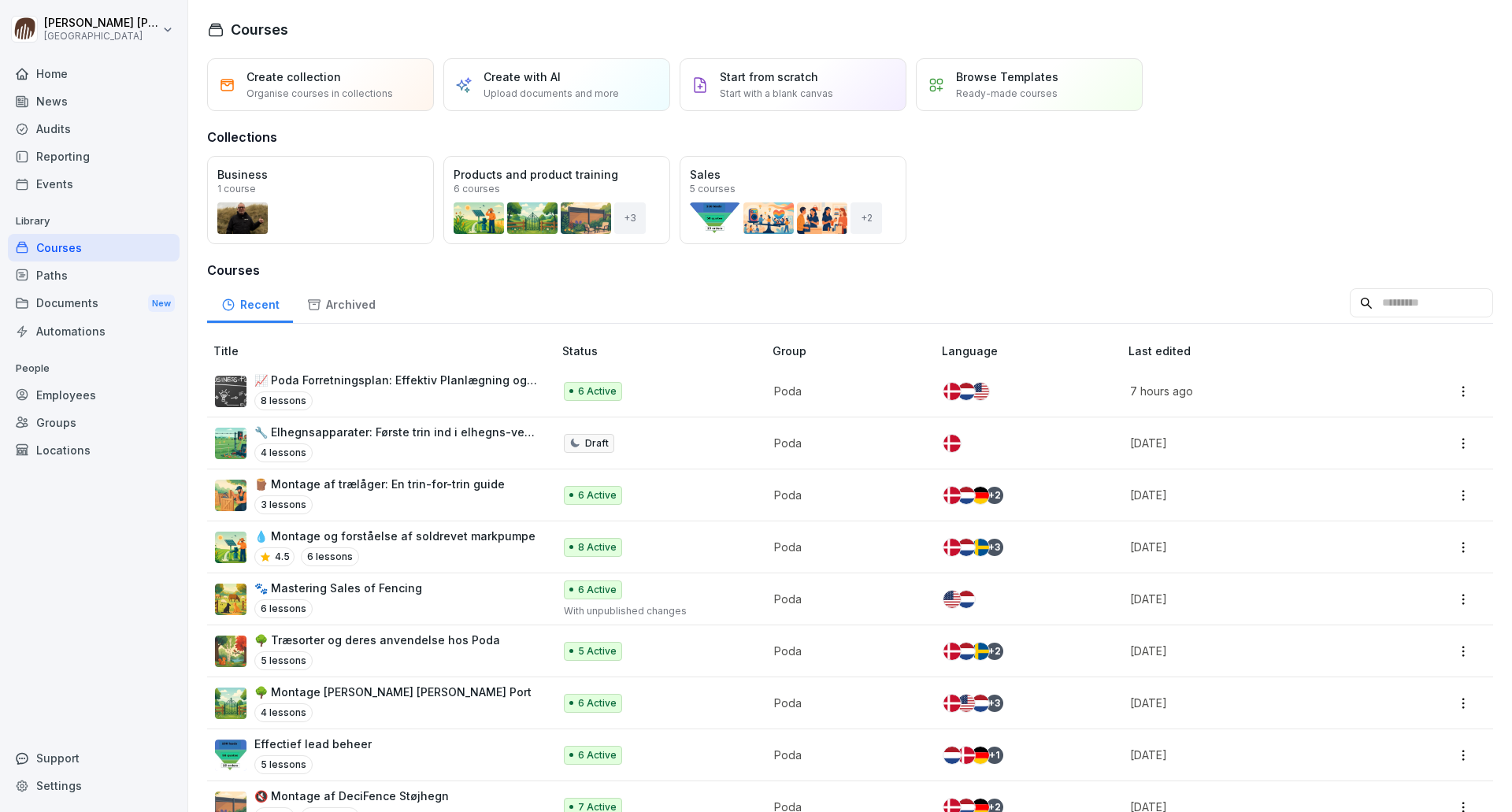
click at [384, 643] on p "🌳 Træsorter og deres anvendelse hos Poda" at bounding box center [377, 640] width 246 height 17
drag, startPoint x: 0, startPoint y: 0, endPoint x: 41, endPoint y: 251, distance: 254.3
click at [41, 251] on div "Courses" at bounding box center [94, 247] width 171 height 27
click at [0, 0] on div "Open" at bounding box center [0, 0] width 0 height 0
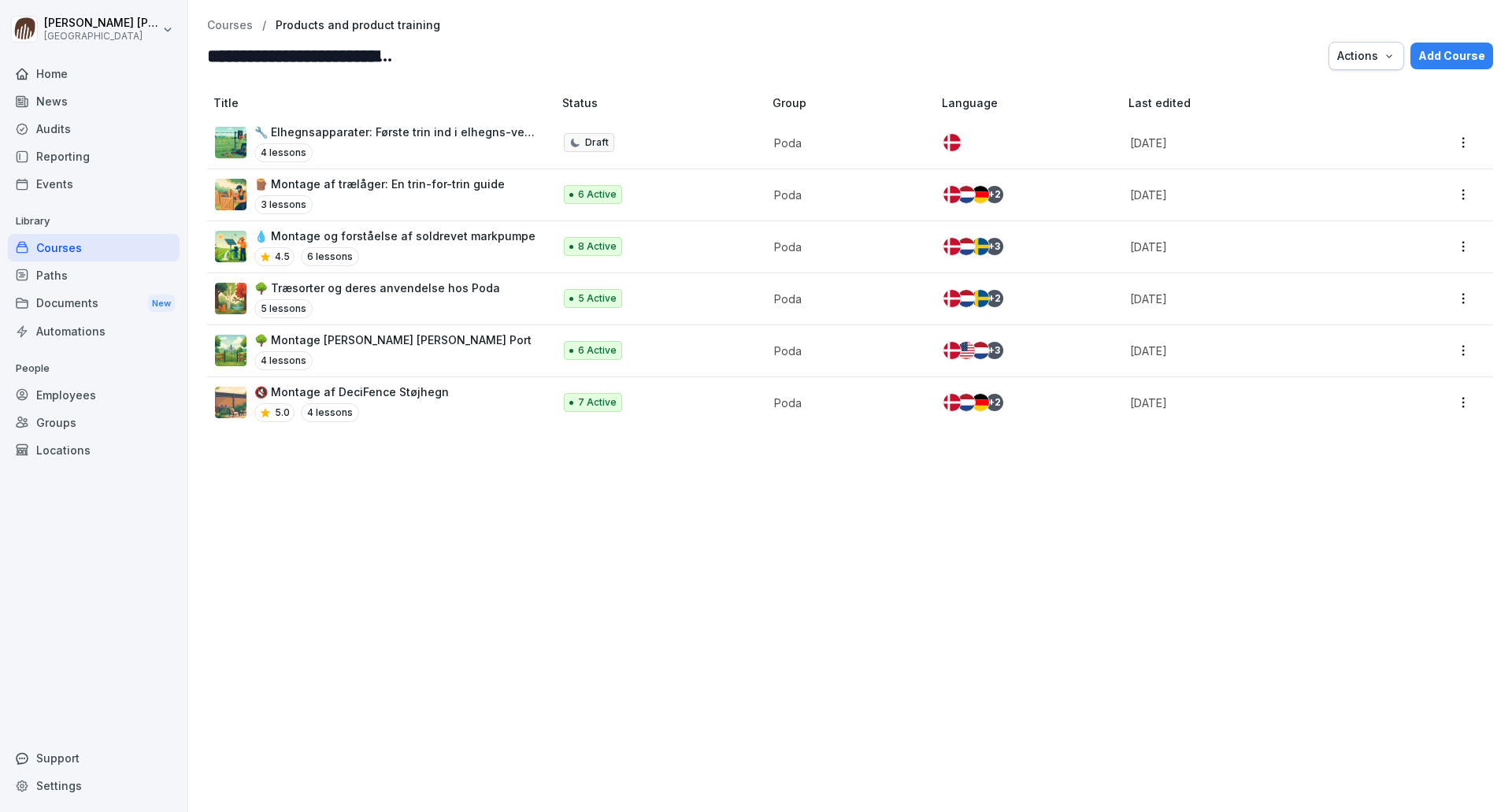
drag, startPoint x: 561, startPoint y: 129, endPoint x: 550, endPoint y: 122, distance: 13.0
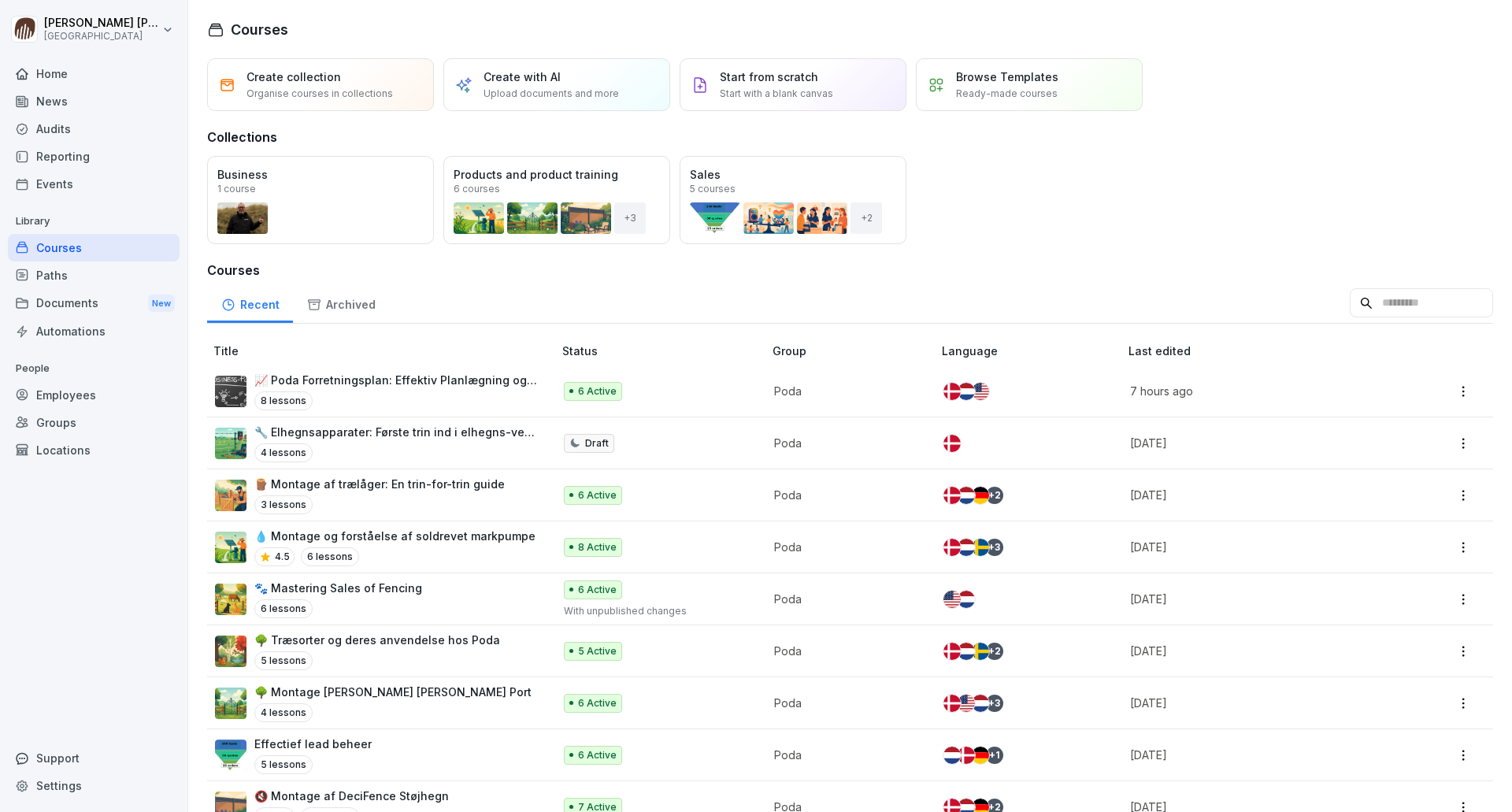
click at [80, 73] on div "Home" at bounding box center [94, 73] width 171 height 27
